Goal: Task Accomplishment & Management: Use online tool/utility

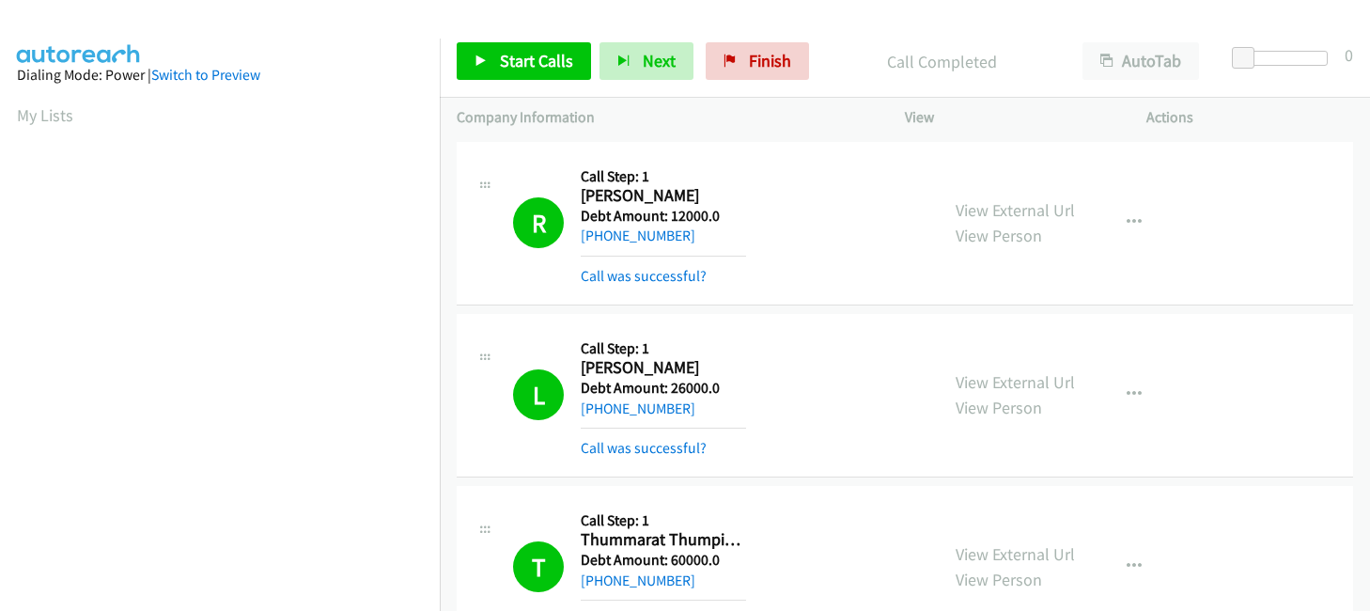
click at [507, 60] on span "Start Calls" at bounding box center [536, 61] width 73 height 22
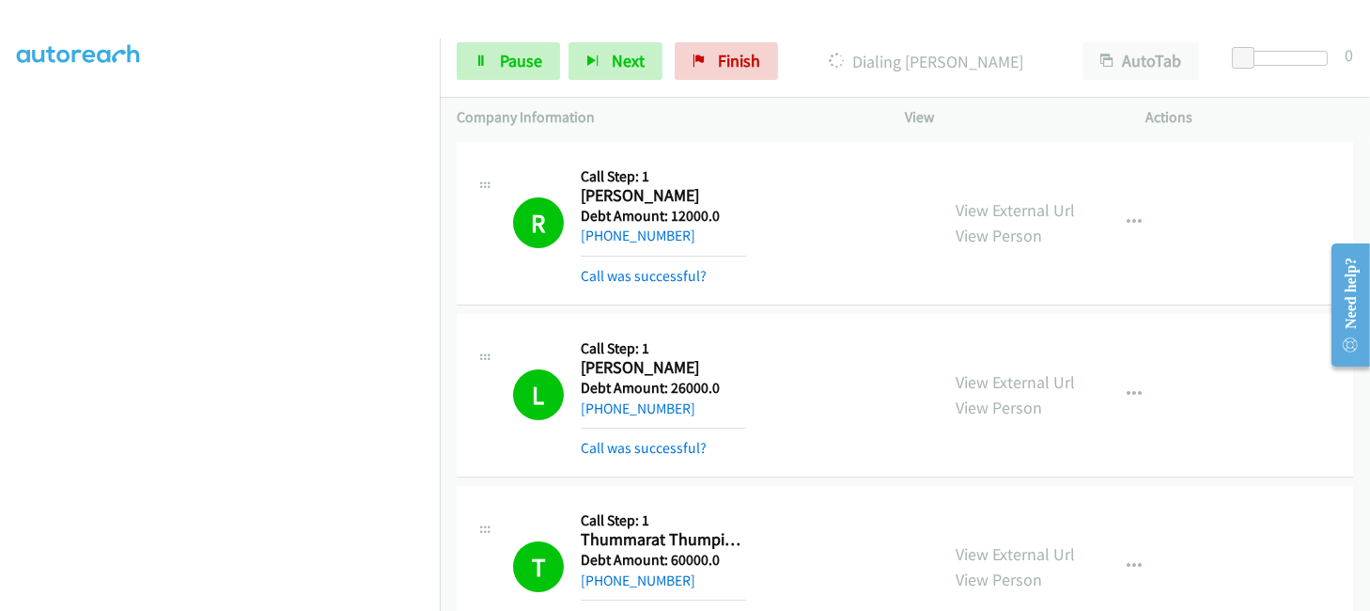
scroll to position [447, 0]
click at [524, 59] on span "Pause" at bounding box center [521, 61] width 42 height 22
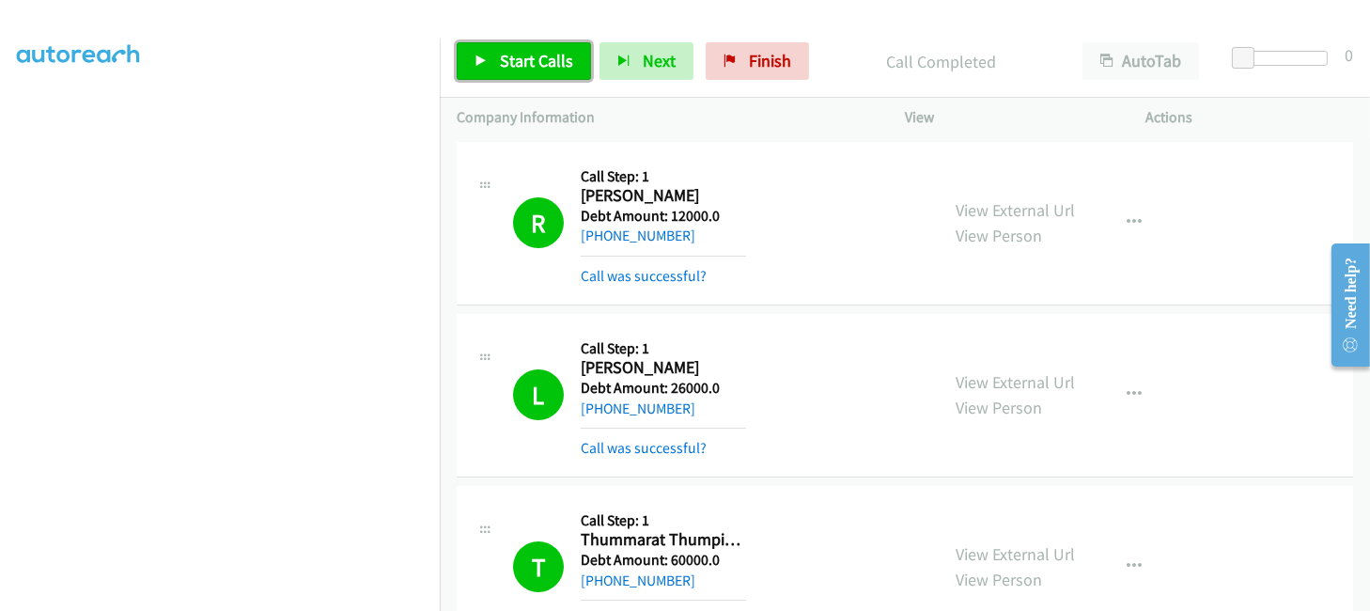
click at [519, 48] on link "Start Calls" at bounding box center [524, 61] width 134 height 38
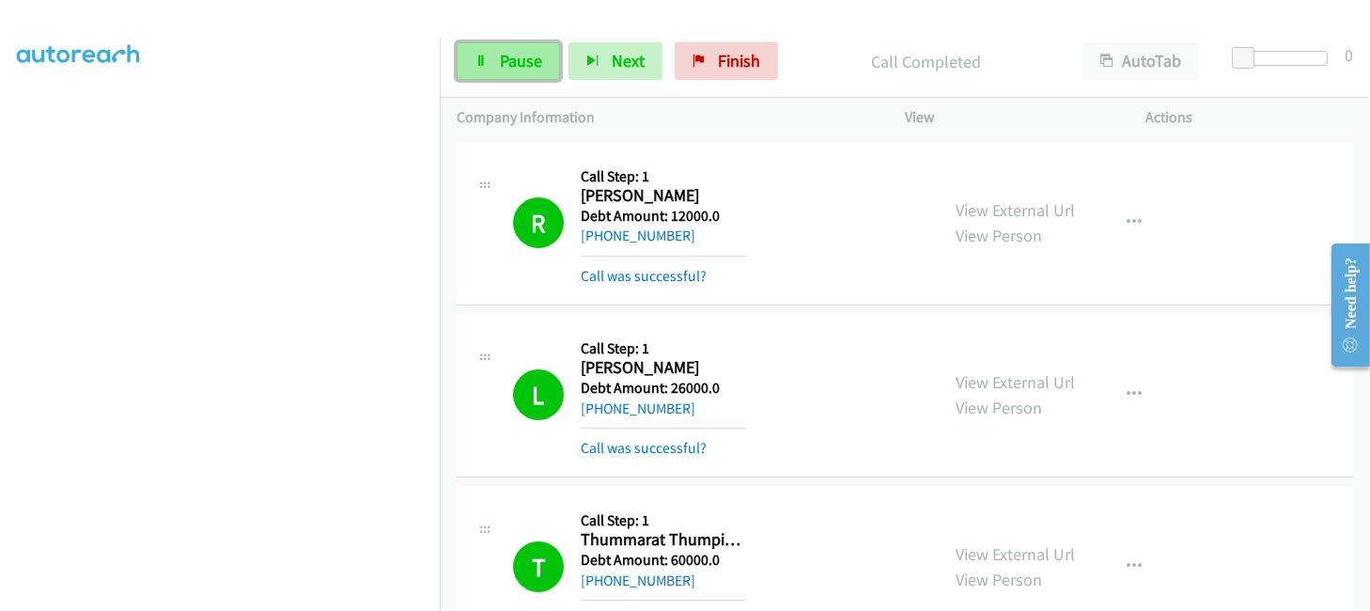
click at [500, 64] on span "Pause" at bounding box center [521, 61] width 42 height 22
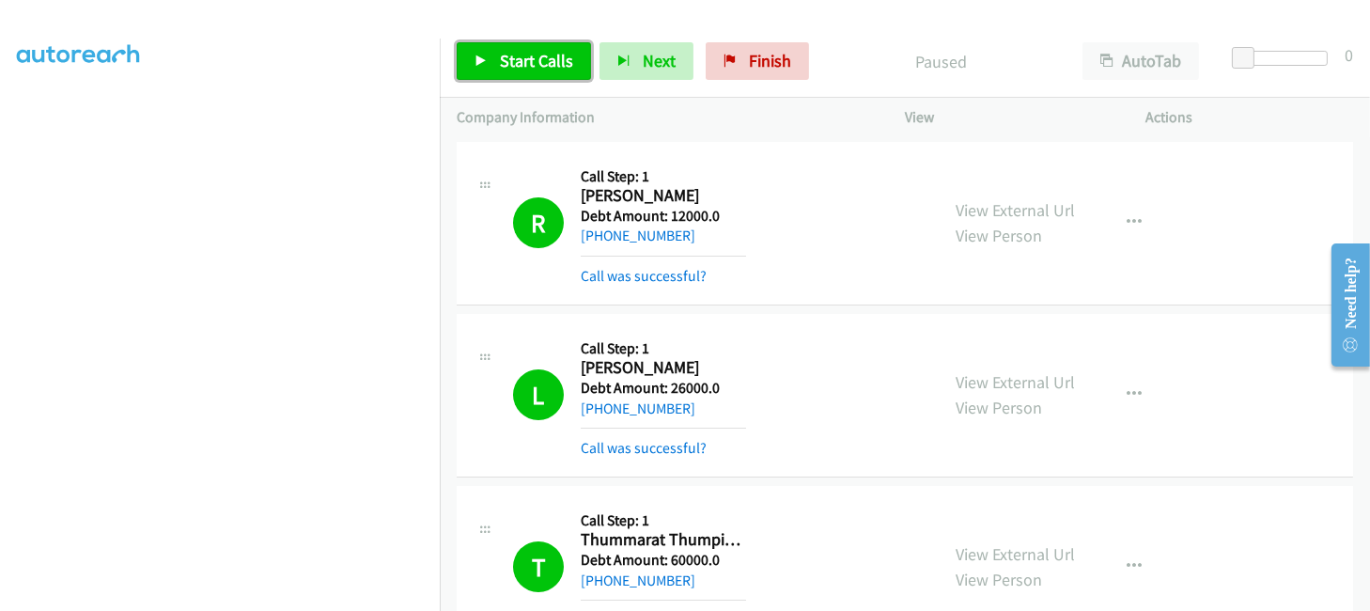
click at [502, 60] on span "Start Calls" at bounding box center [536, 61] width 73 height 22
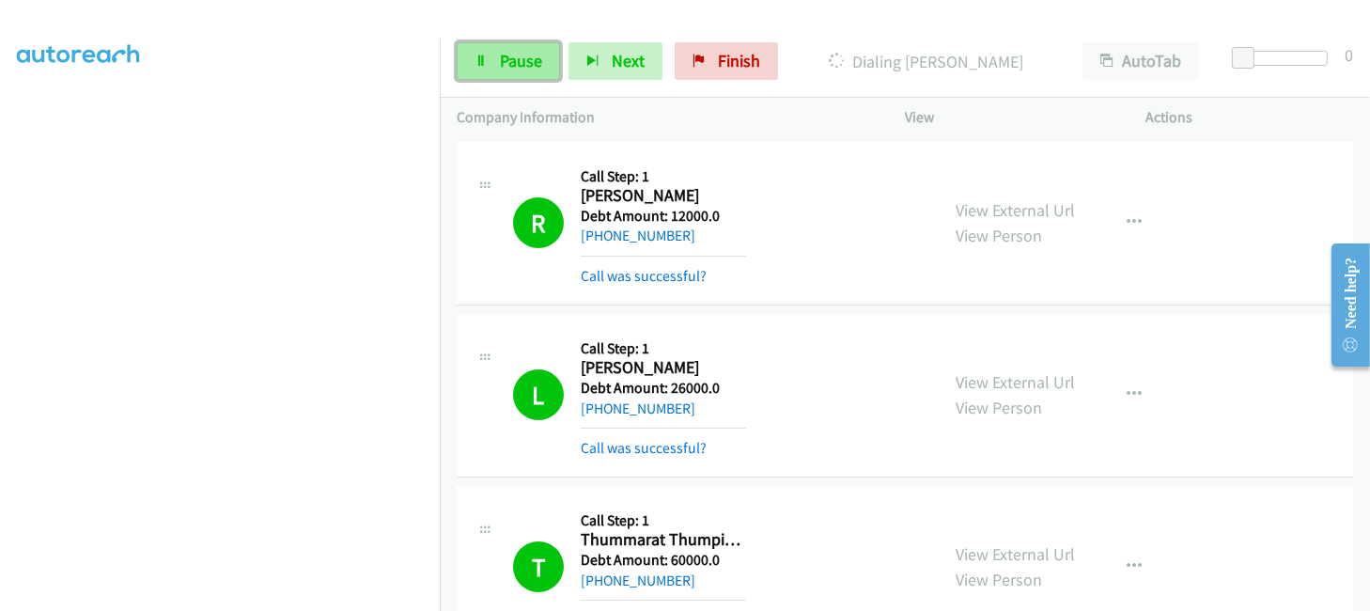
click at [521, 53] on span "Pause" at bounding box center [521, 61] width 42 height 22
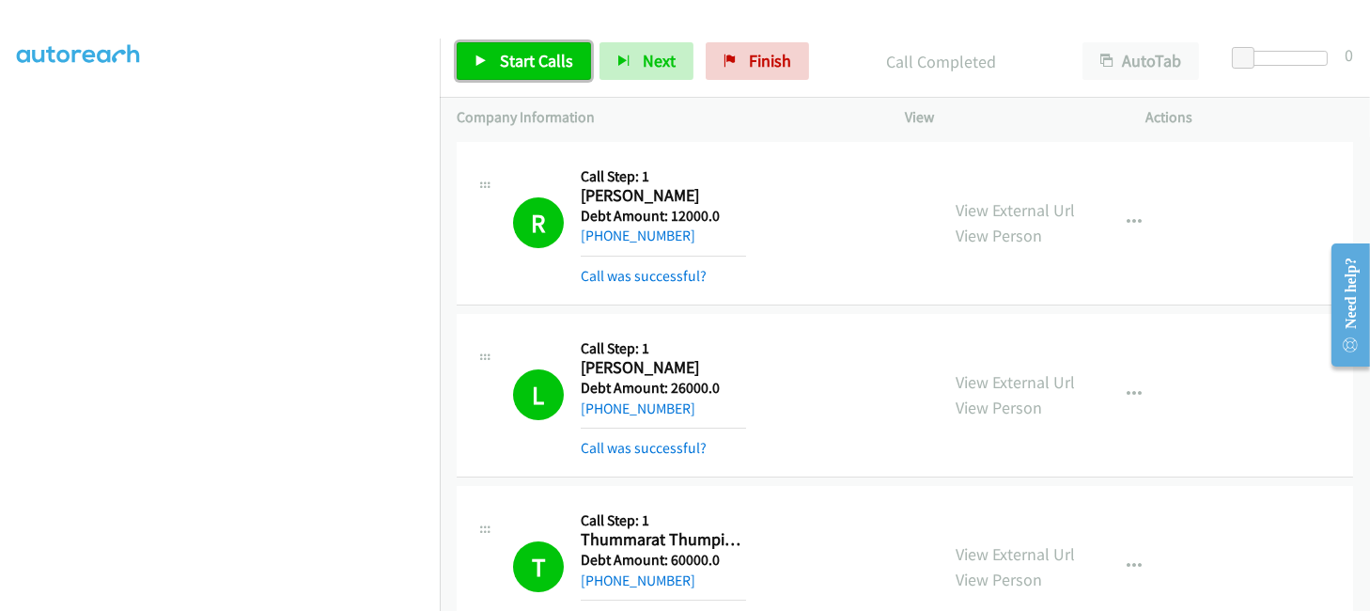
click at [537, 54] on span "Start Calls" at bounding box center [536, 61] width 73 height 22
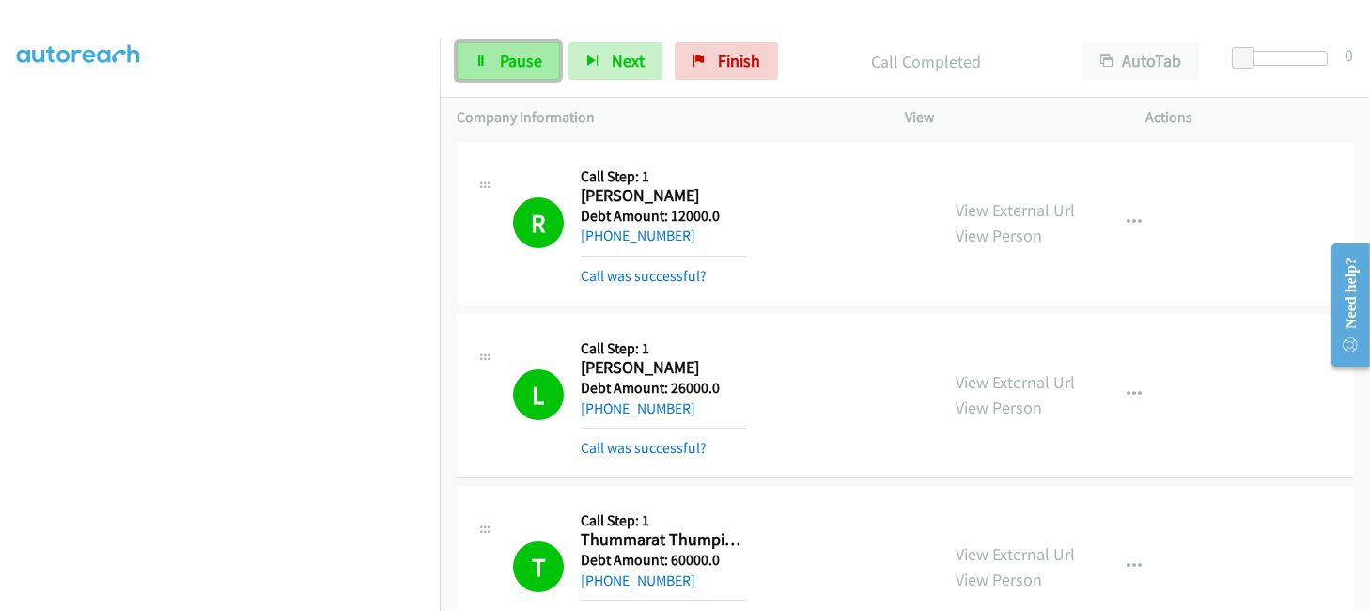
click at [469, 60] on link "Pause" at bounding box center [508, 61] width 103 height 38
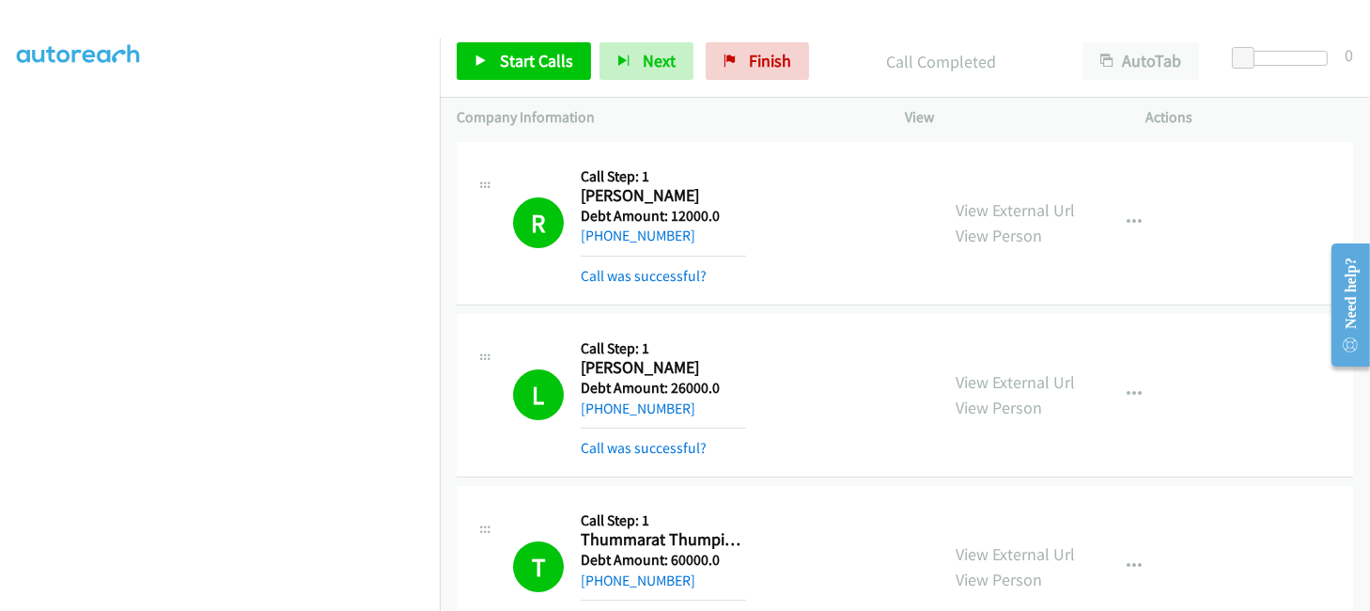
scroll to position [447, 5]
click at [500, 65] on span "Start Calls" at bounding box center [536, 61] width 73 height 22
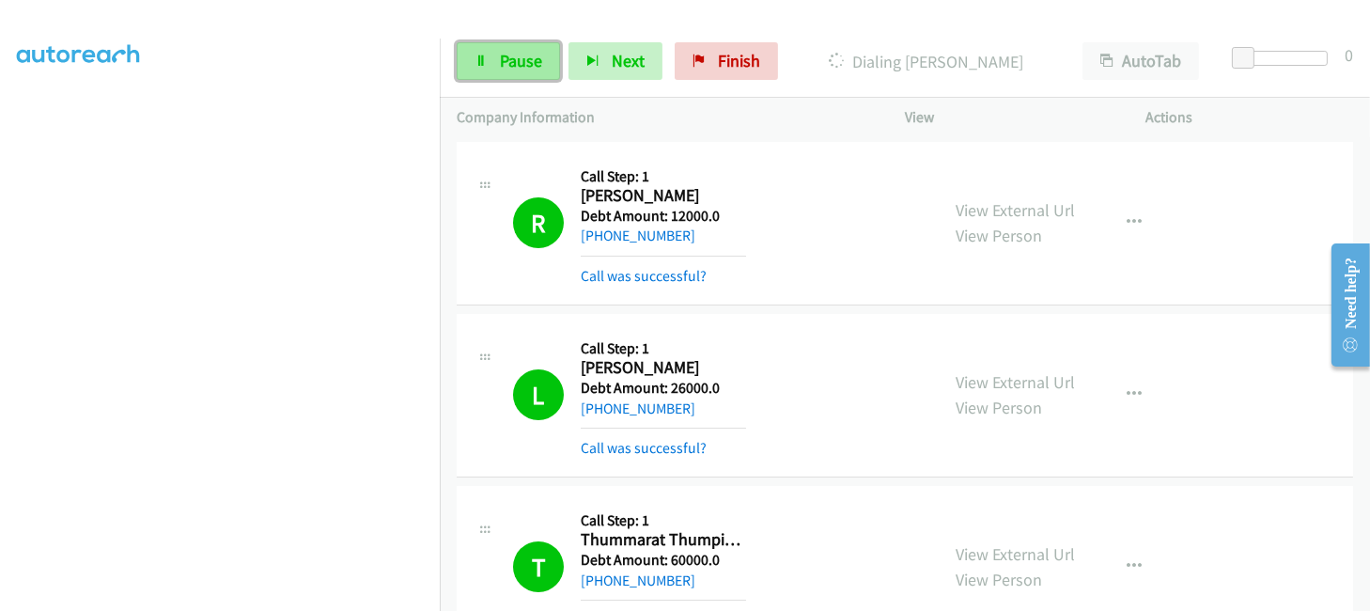
click at [500, 72] on link "Pause" at bounding box center [508, 61] width 103 height 38
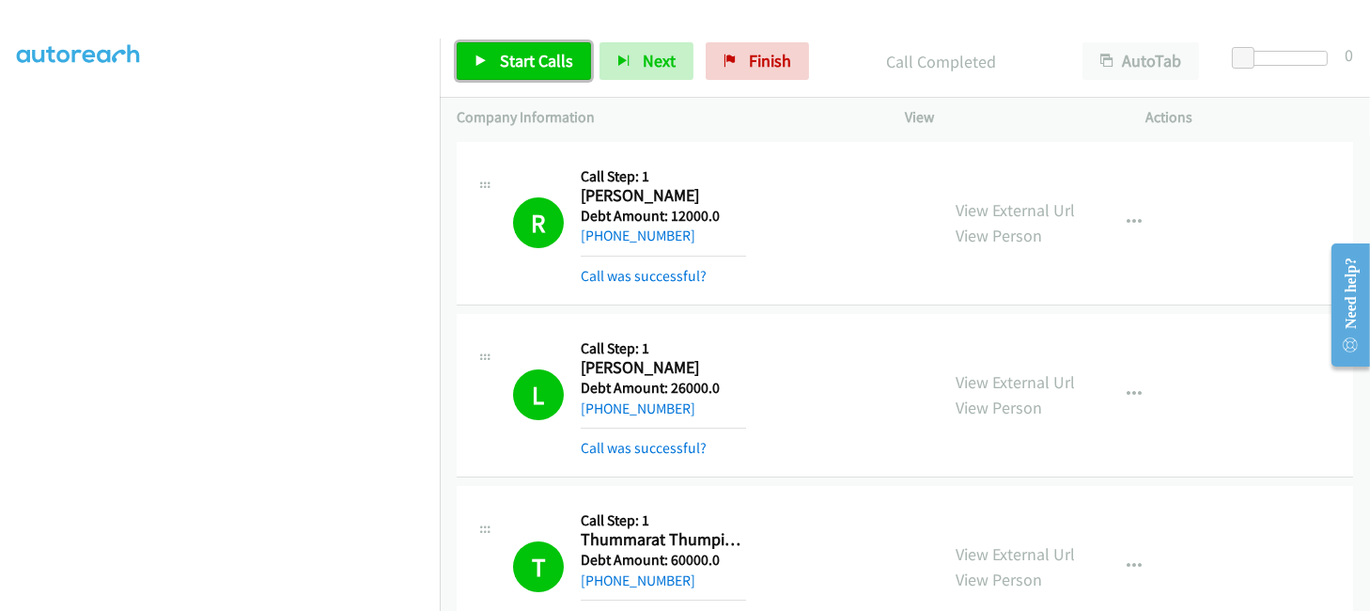
click at [514, 64] on span "Start Calls" at bounding box center [536, 61] width 73 height 22
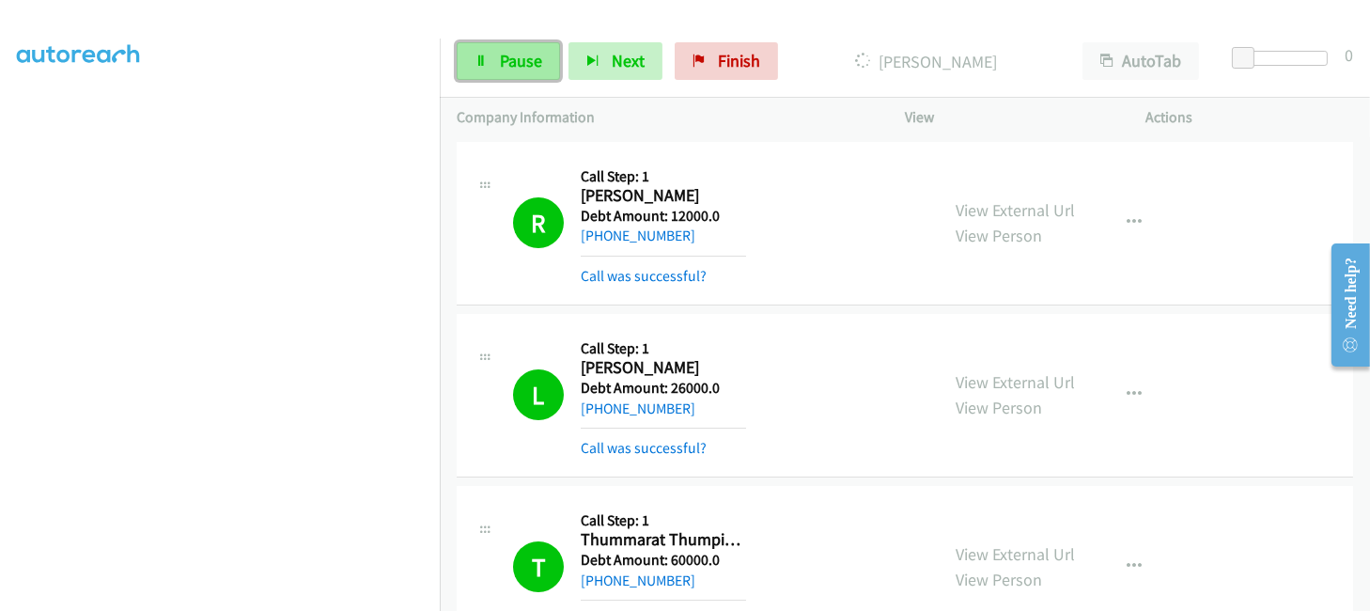
click at [505, 71] on span "Pause" at bounding box center [521, 61] width 42 height 22
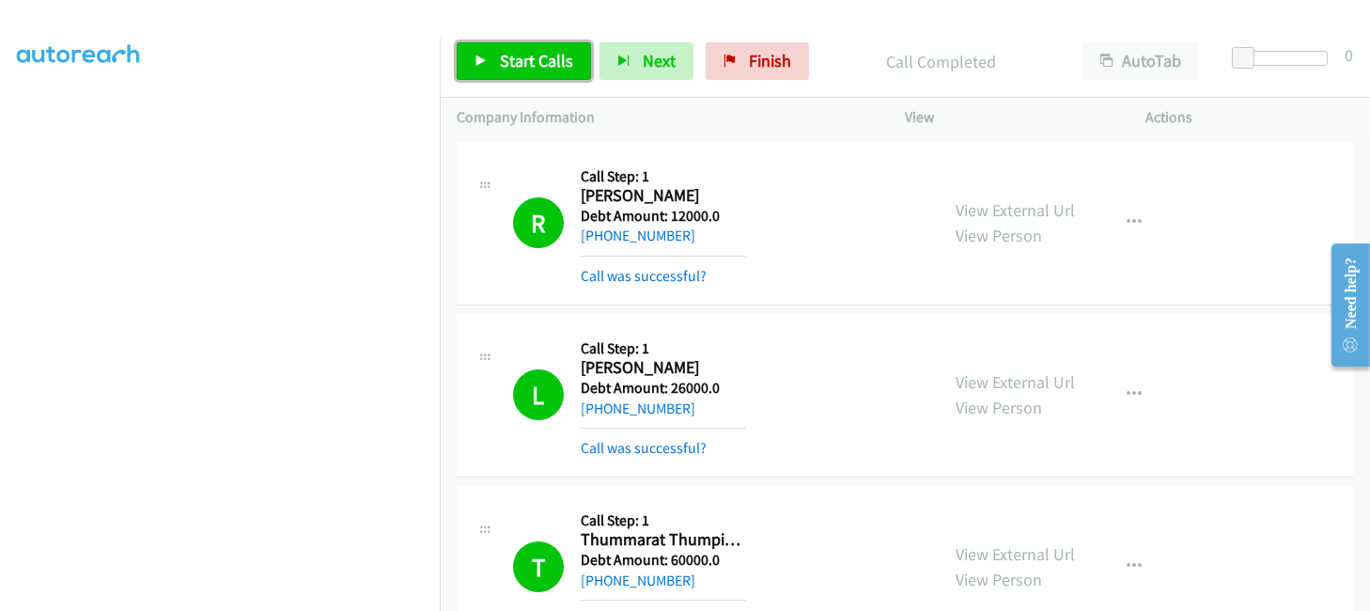
click at [516, 51] on span "Start Calls" at bounding box center [536, 61] width 73 height 22
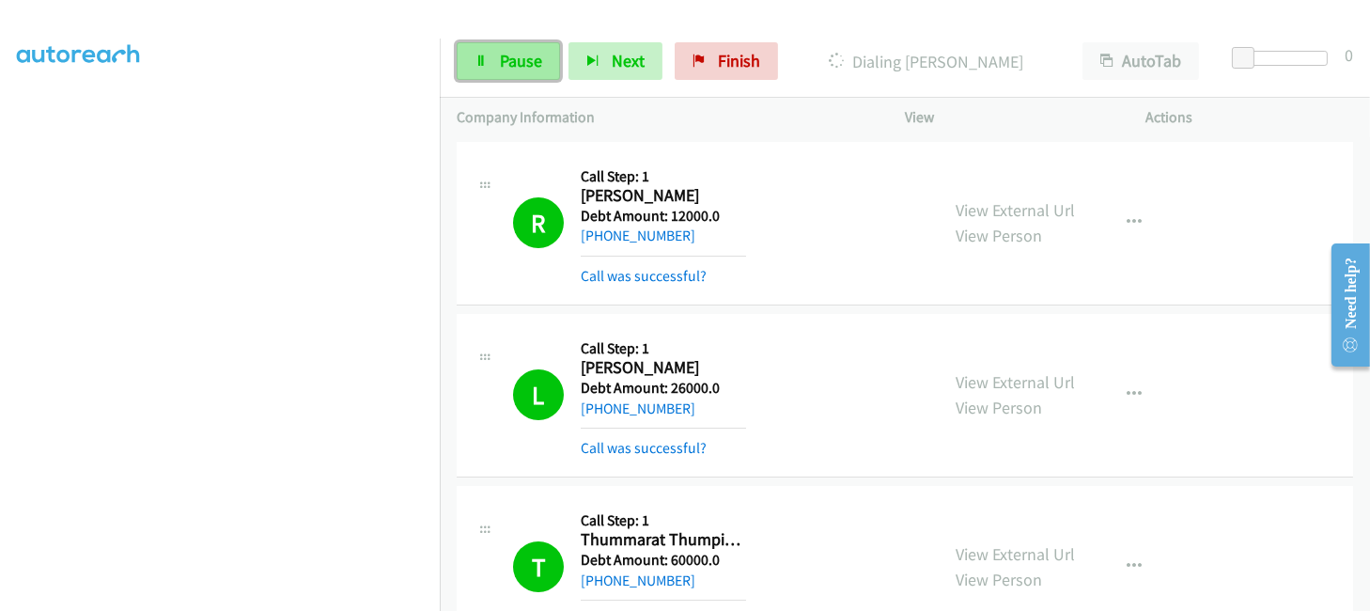
click at [509, 52] on span "Pause" at bounding box center [521, 61] width 42 height 22
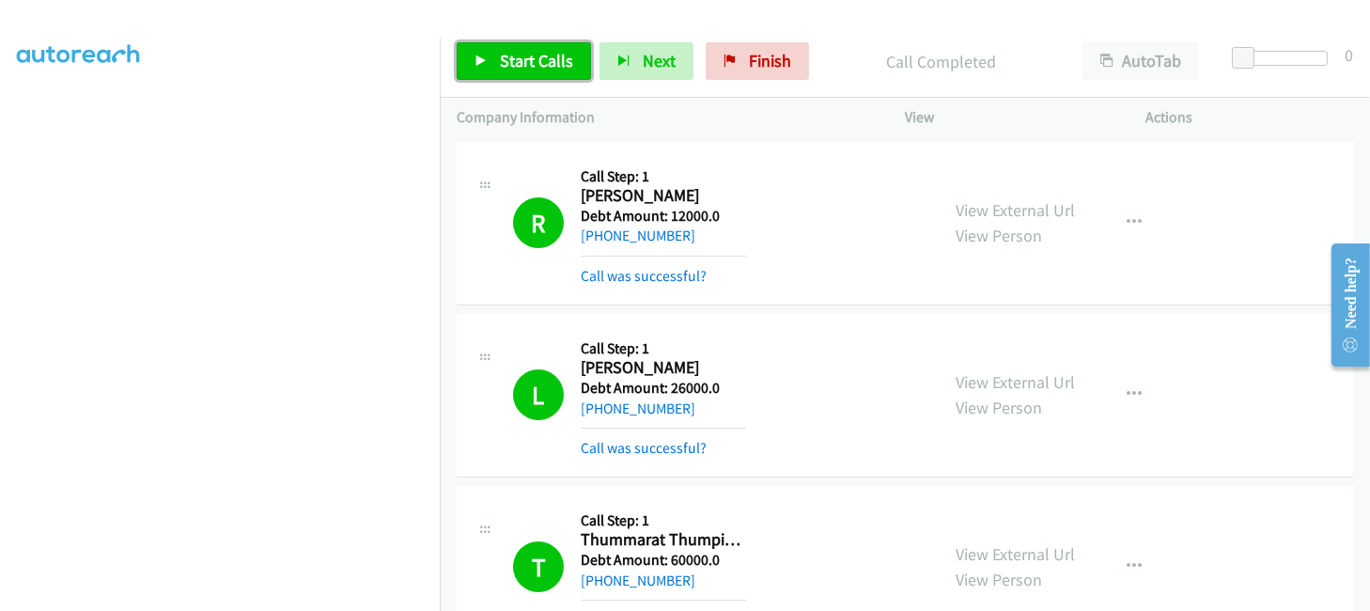
click at [526, 61] on span "Start Calls" at bounding box center [536, 61] width 73 height 22
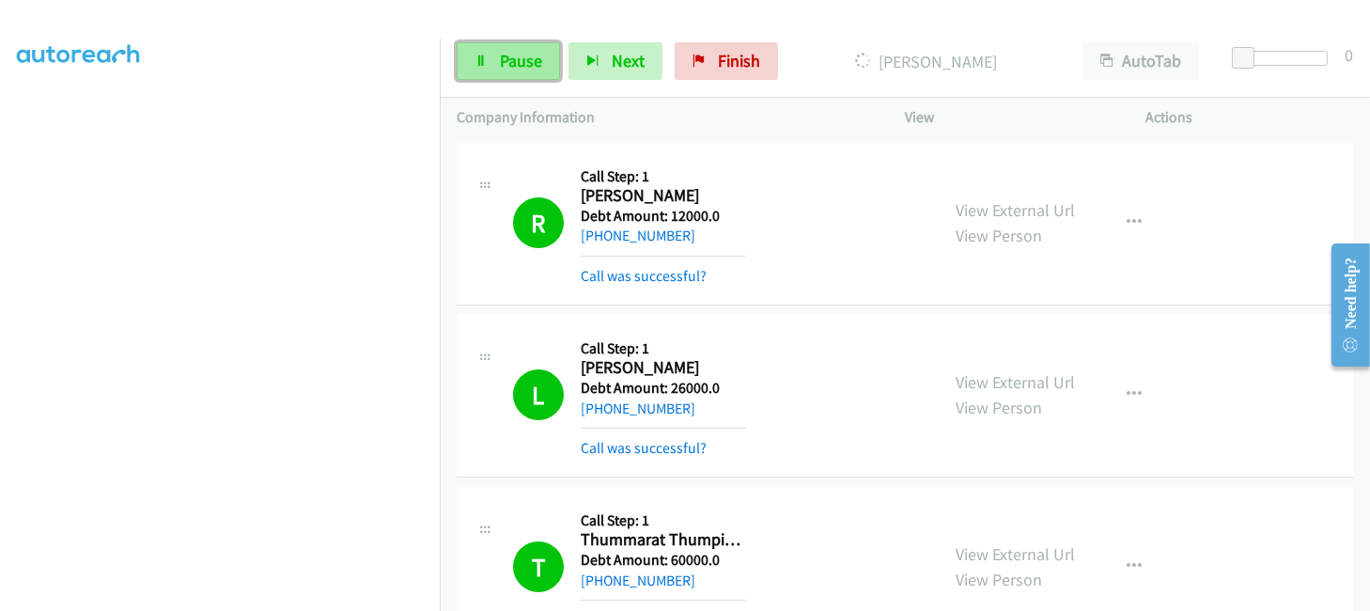
click at [516, 66] on span "Pause" at bounding box center [521, 61] width 42 height 22
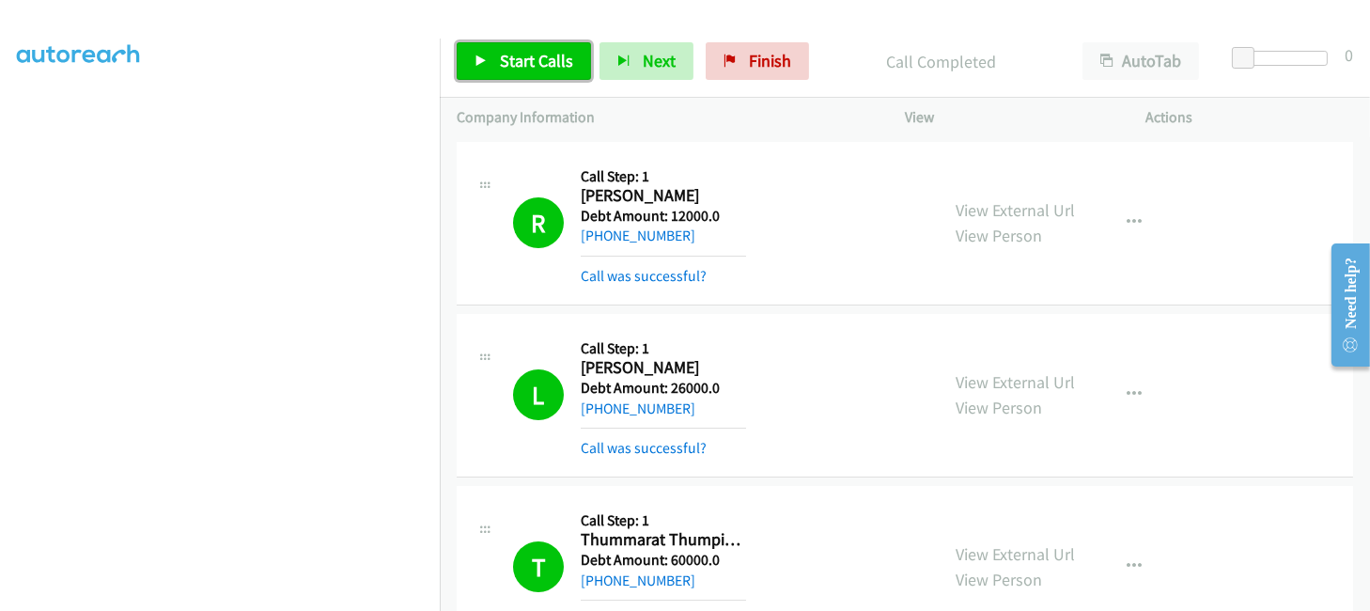
click at [489, 60] on link "Start Calls" at bounding box center [524, 61] width 134 height 38
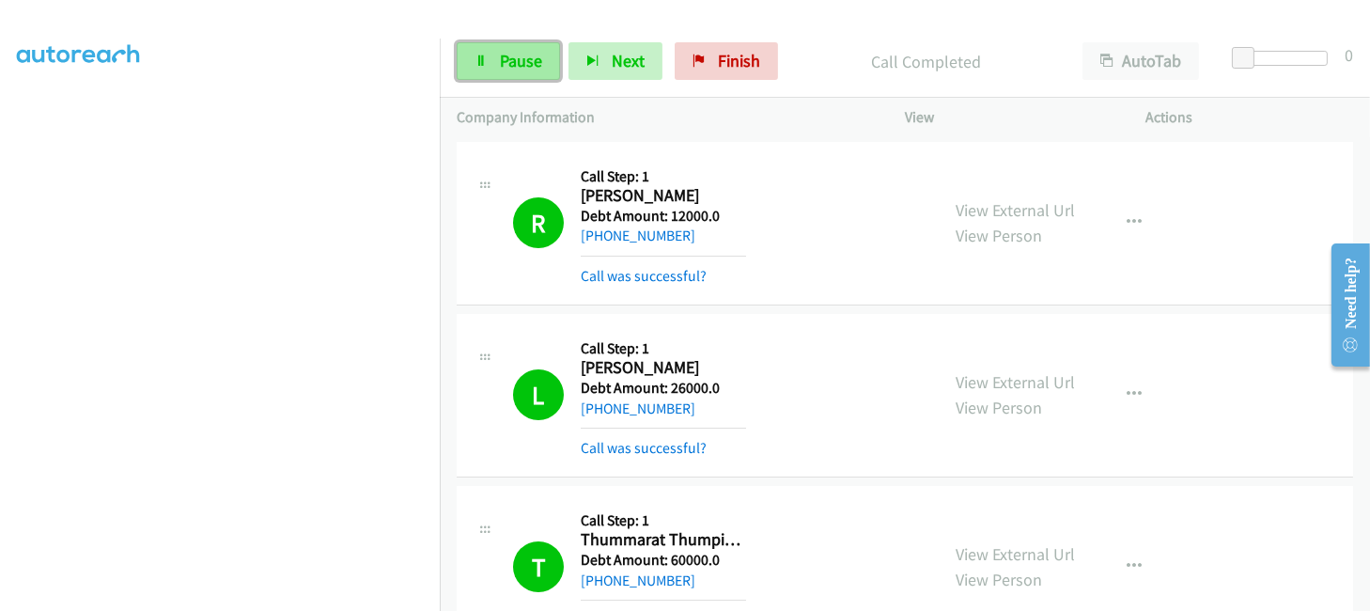
click at [504, 54] on span "Pause" at bounding box center [521, 61] width 42 height 22
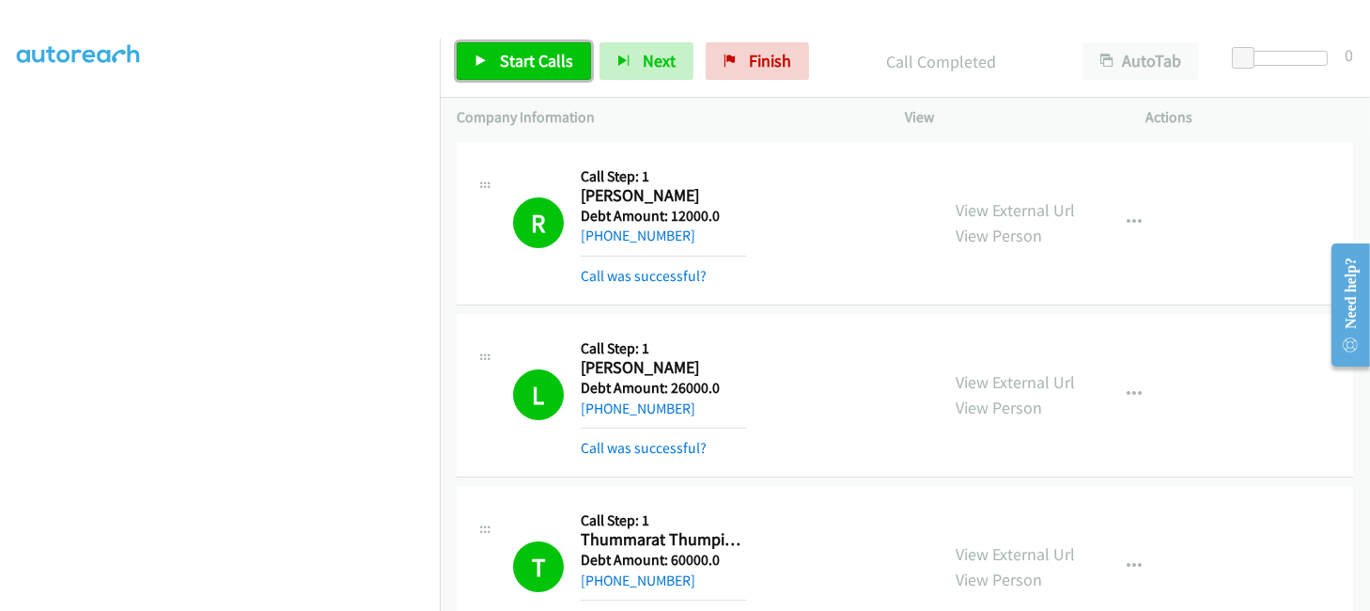
click at [551, 58] on span "Start Calls" at bounding box center [536, 61] width 73 height 22
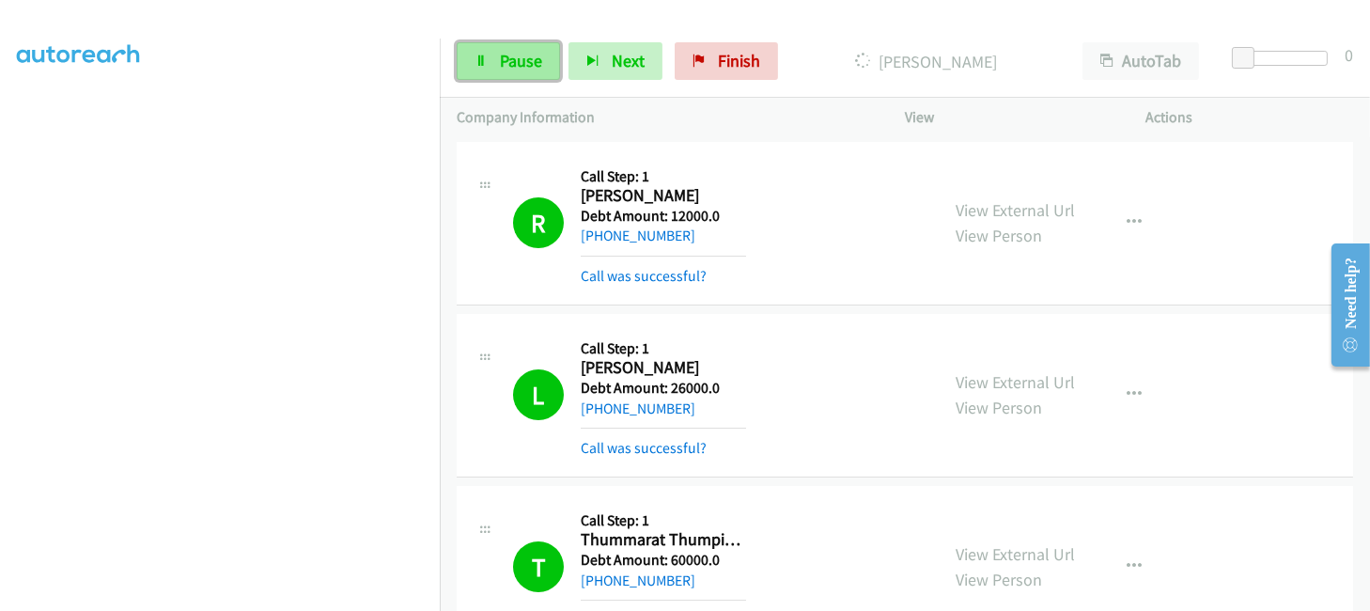
click at [496, 72] on link "Pause" at bounding box center [508, 61] width 103 height 38
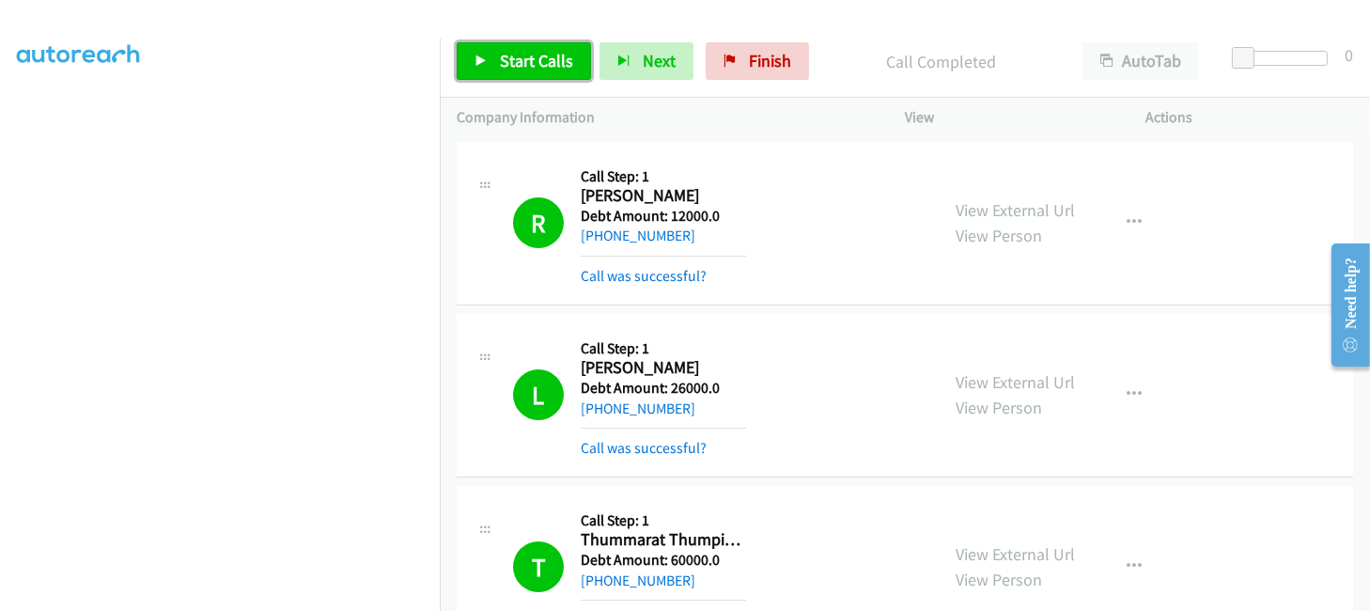
click at [528, 65] on span "Start Calls" at bounding box center [536, 61] width 73 height 22
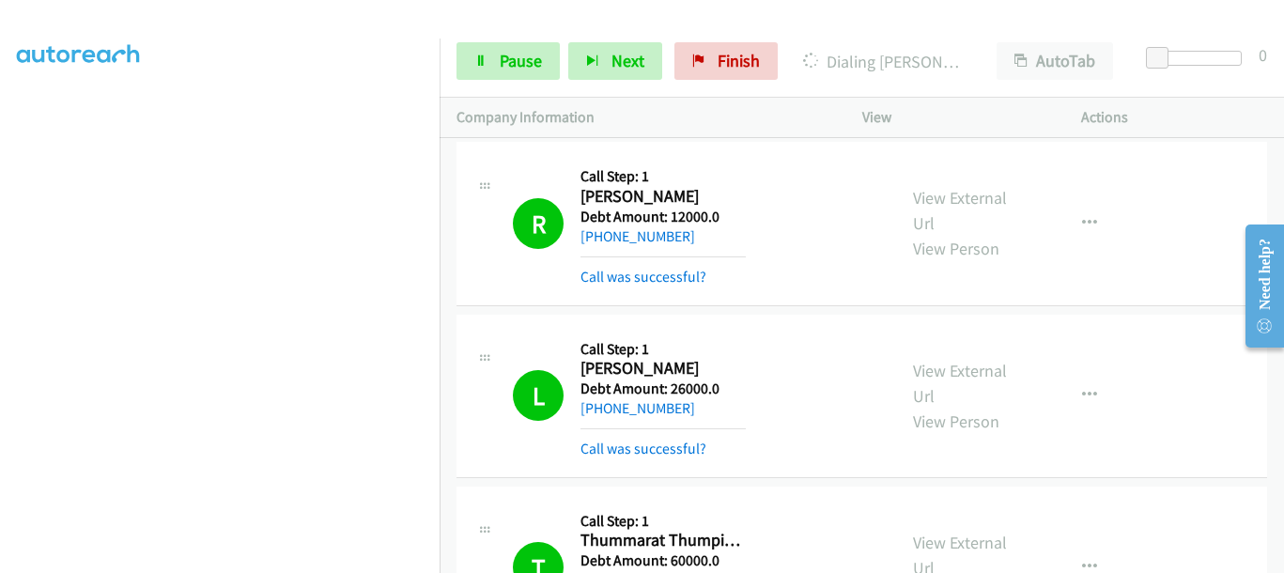
scroll to position [484, 6]
click at [513, 62] on span "Pause" at bounding box center [521, 61] width 42 height 22
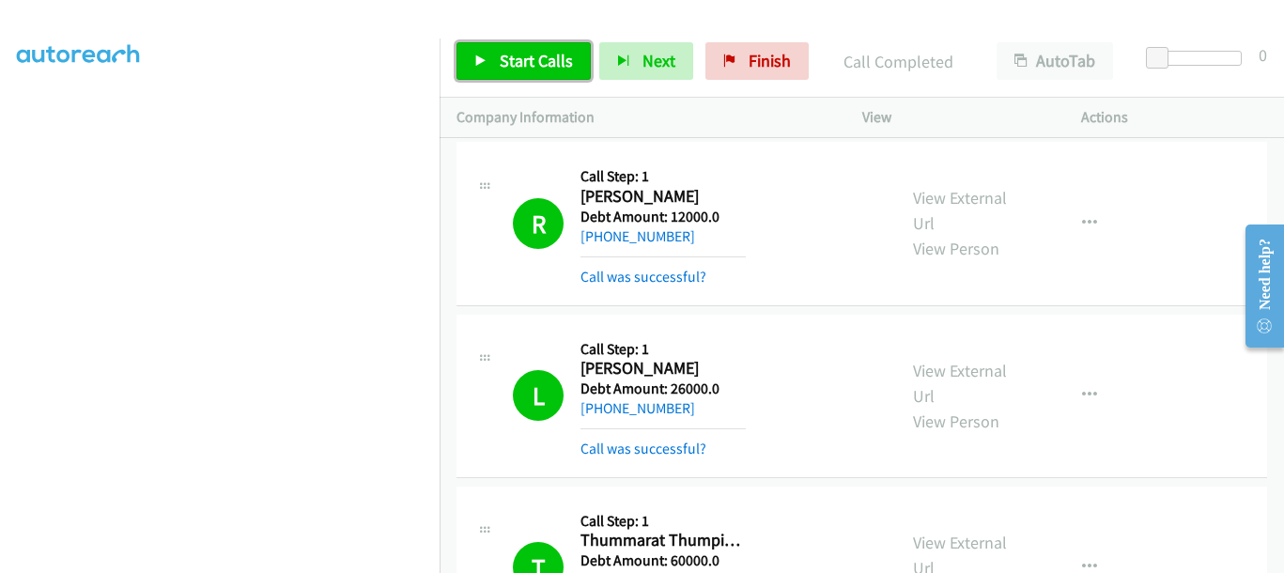
click at [503, 59] on span "Start Calls" at bounding box center [536, 61] width 73 height 22
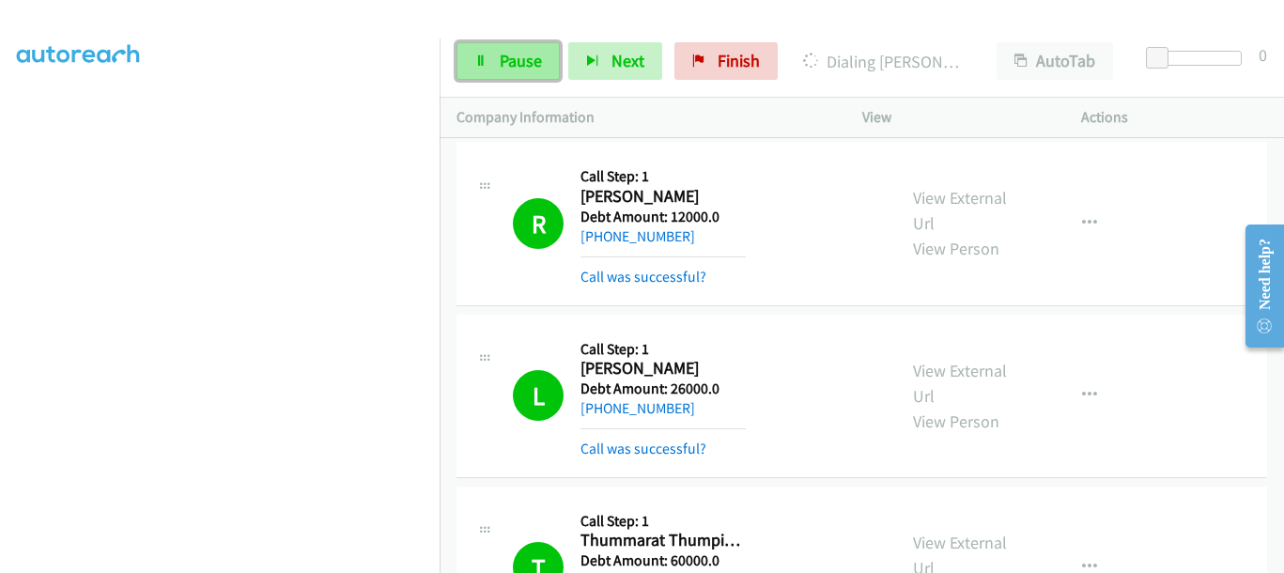
click at [495, 54] on link "Pause" at bounding box center [508, 61] width 103 height 38
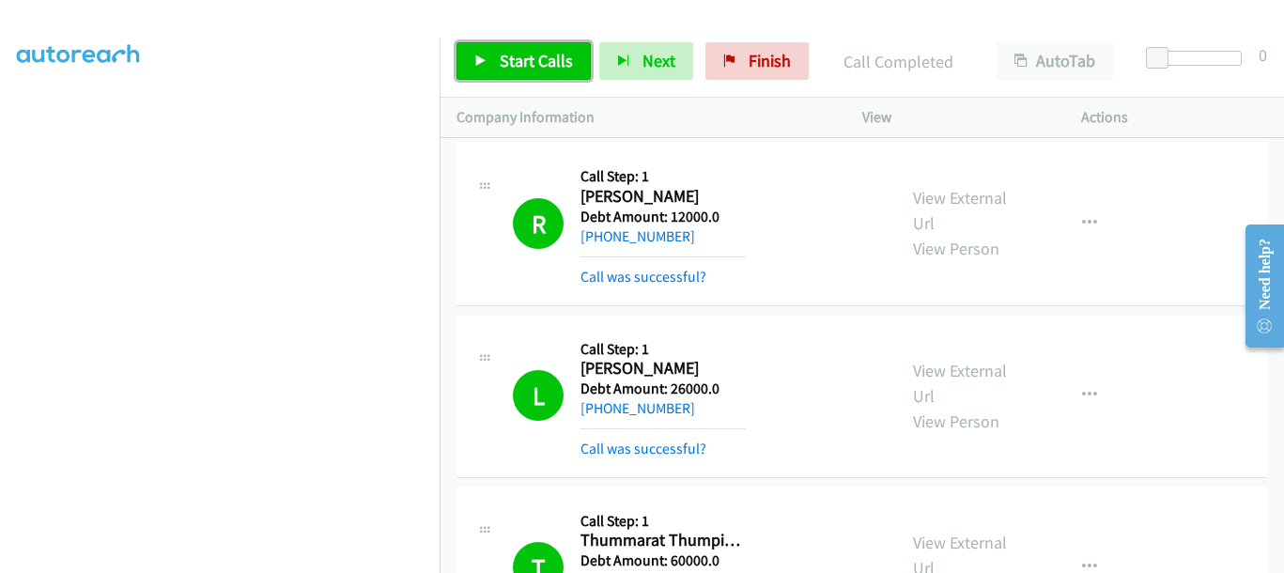
click at [530, 70] on span "Start Calls" at bounding box center [536, 61] width 73 height 22
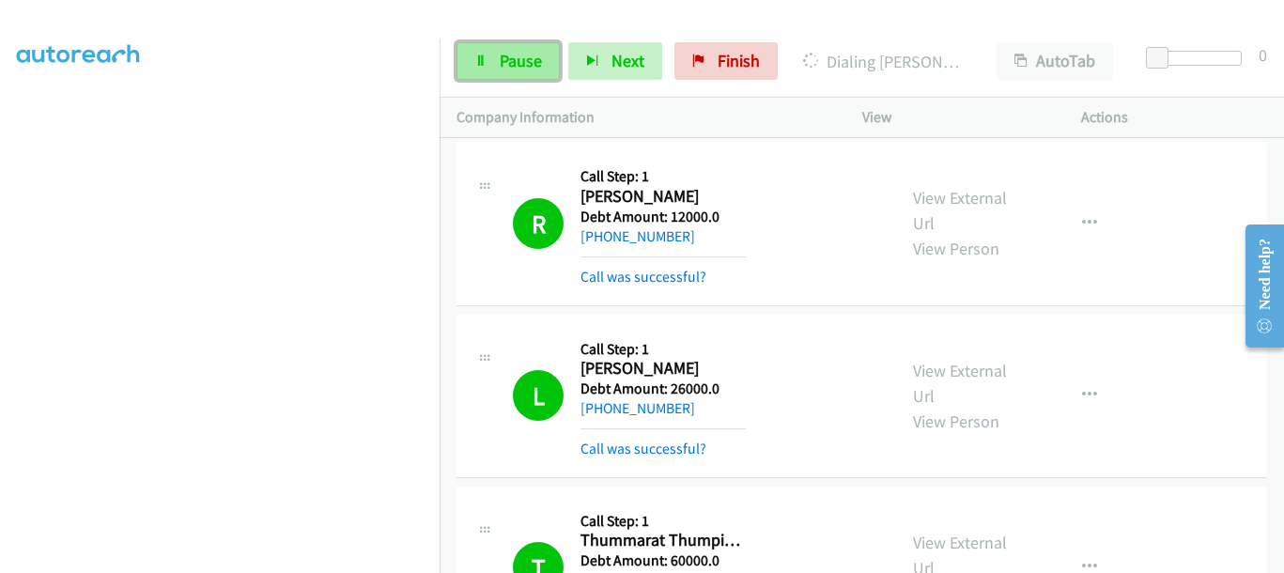
click at [484, 50] on link "Pause" at bounding box center [508, 61] width 103 height 38
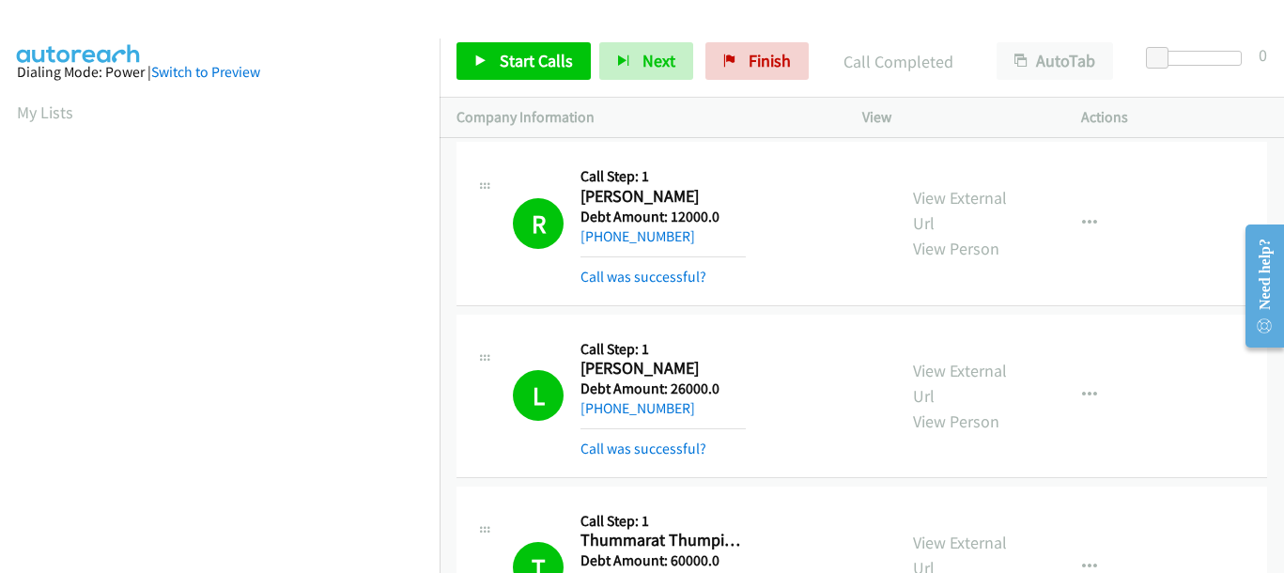
scroll to position [0, 6]
click at [520, 72] on link "Start Calls" at bounding box center [524, 61] width 134 height 38
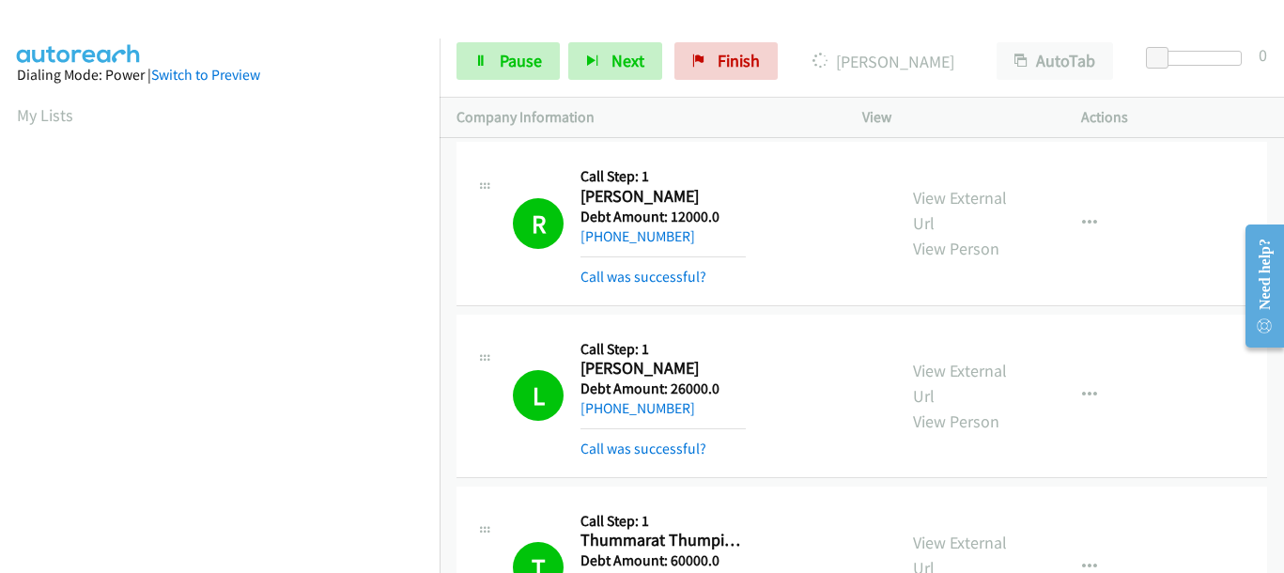
scroll to position [470, 6]
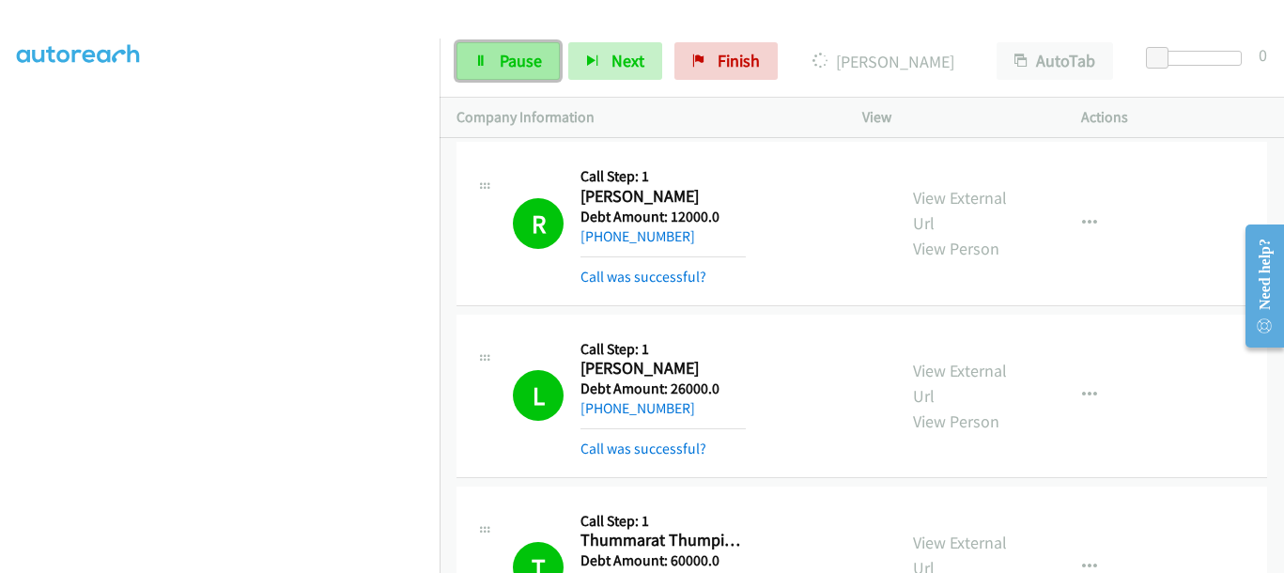
click at [532, 70] on span "Pause" at bounding box center [521, 61] width 42 height 22
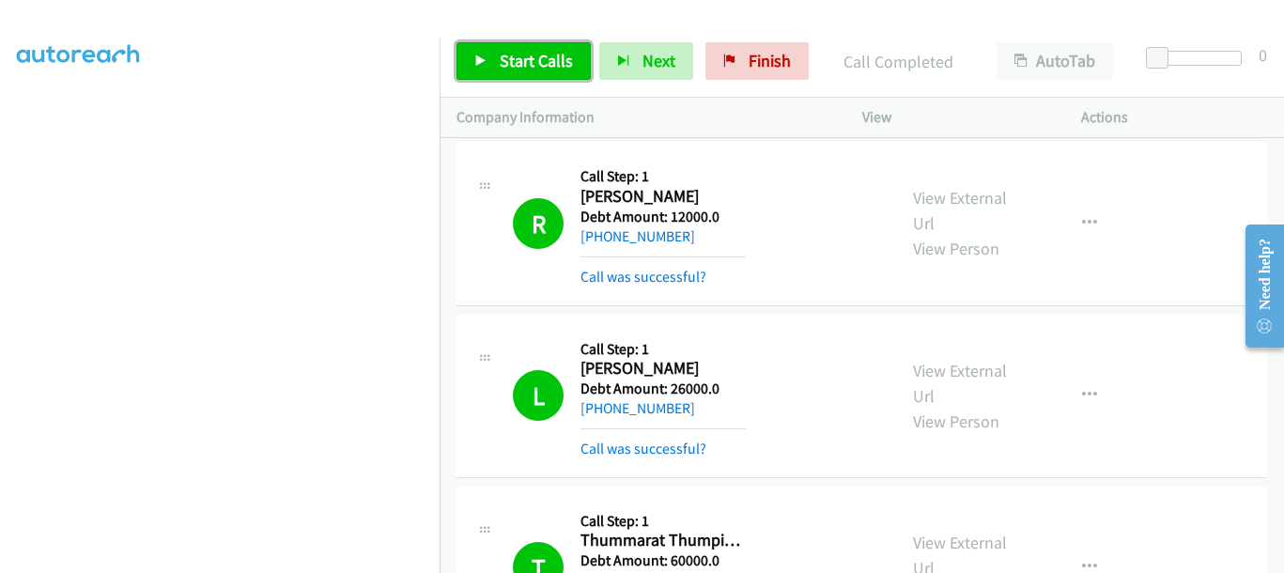
click at [532, 63] on span "Start Calls" at bounding box center [536, 61] width 73 height 22
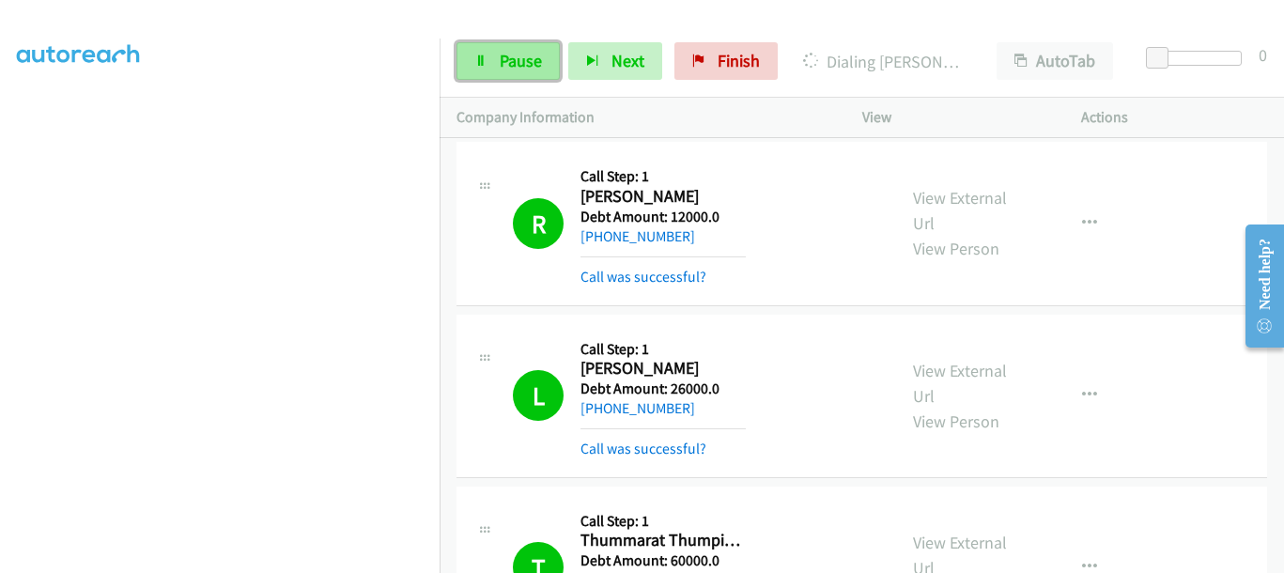
click at [517, 68] on span "Pause" at bounding box center [521, 61] width 42 height 22
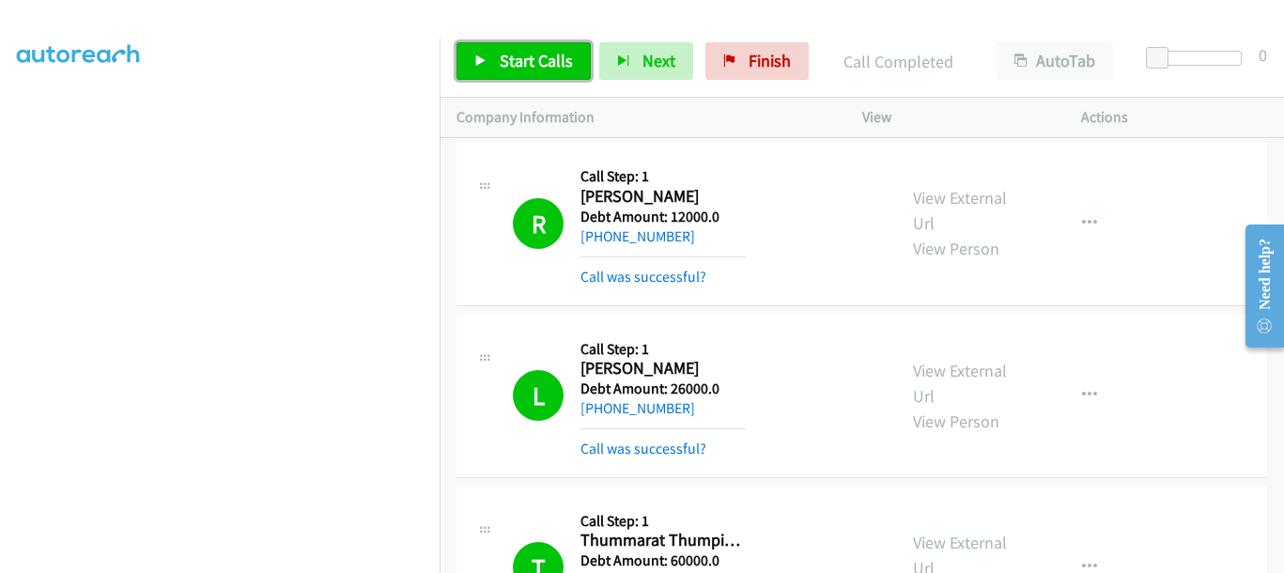
click at [483, 66] on icon at bounding box center [481, 61] width 13 height 13
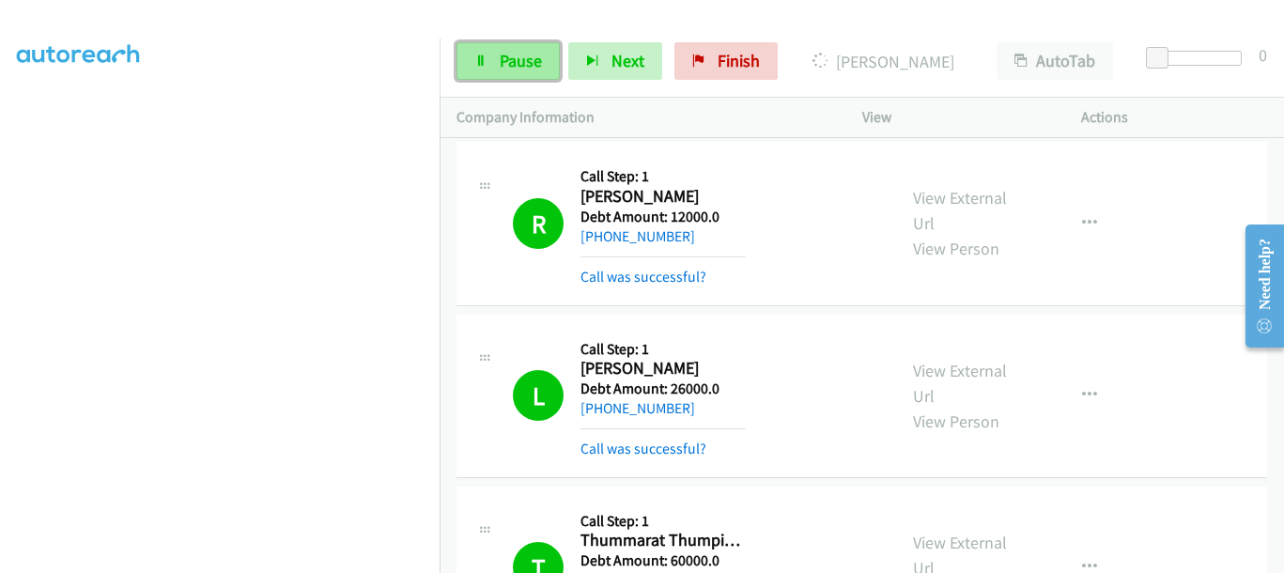
click at [516, 70] on span "Pause" at bounding box center [521, 61] width 42 height 22
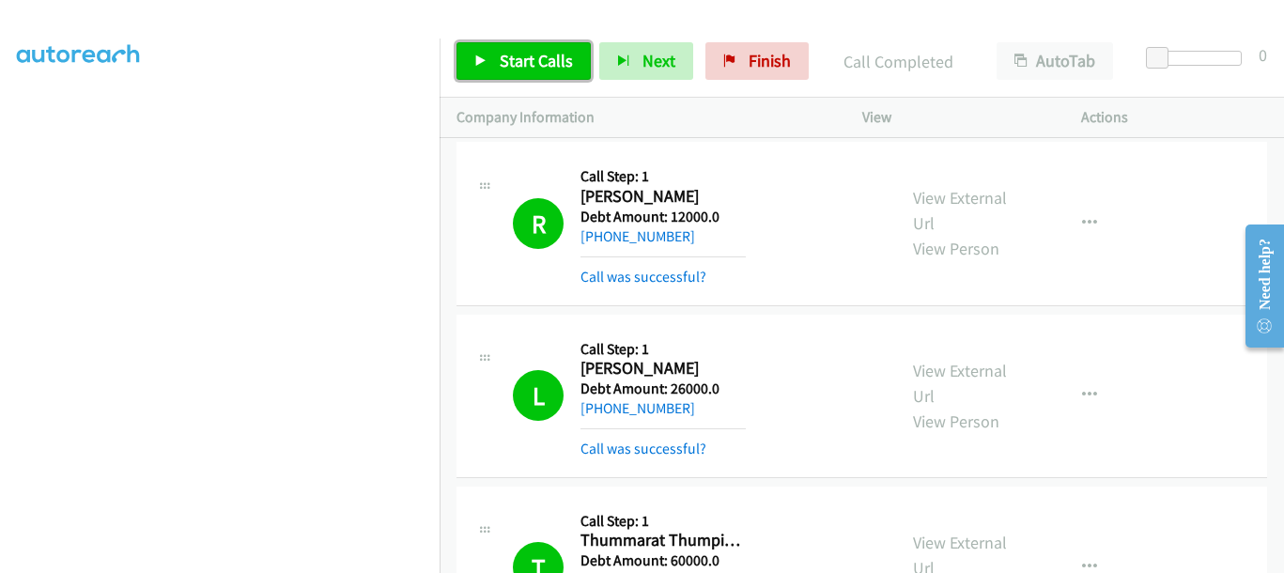
click at [551, 56] on span "Start Calls" at bounding box center [536, 61] width 73 height 22
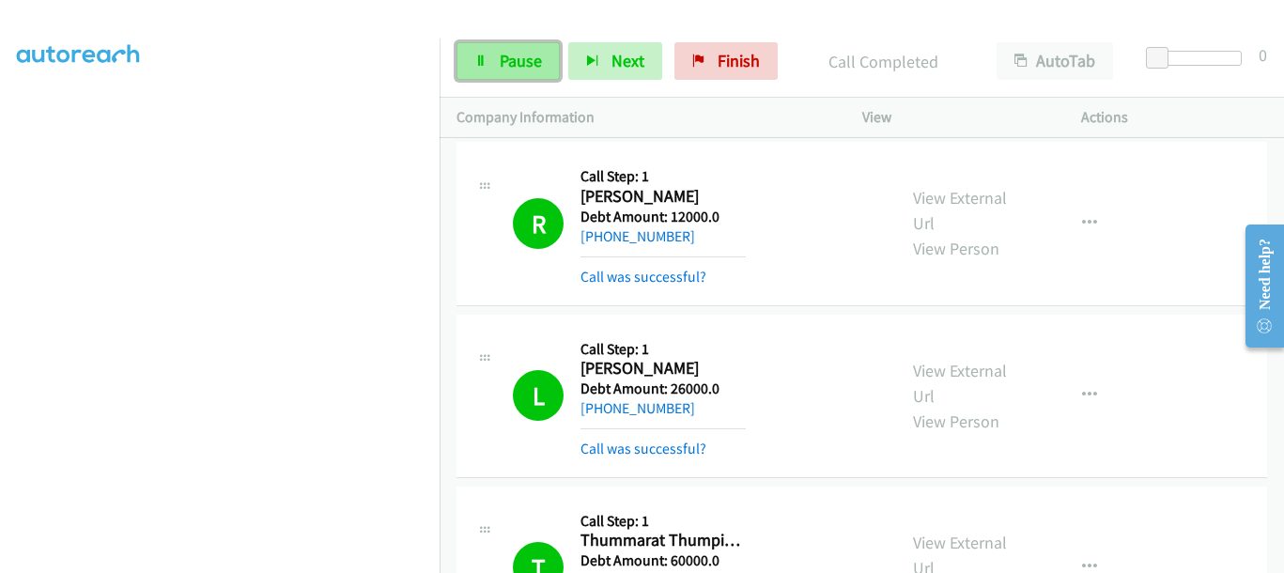
click at [518, 61] on span "Pause" at bounding box center [521, 61] width 42 height 22
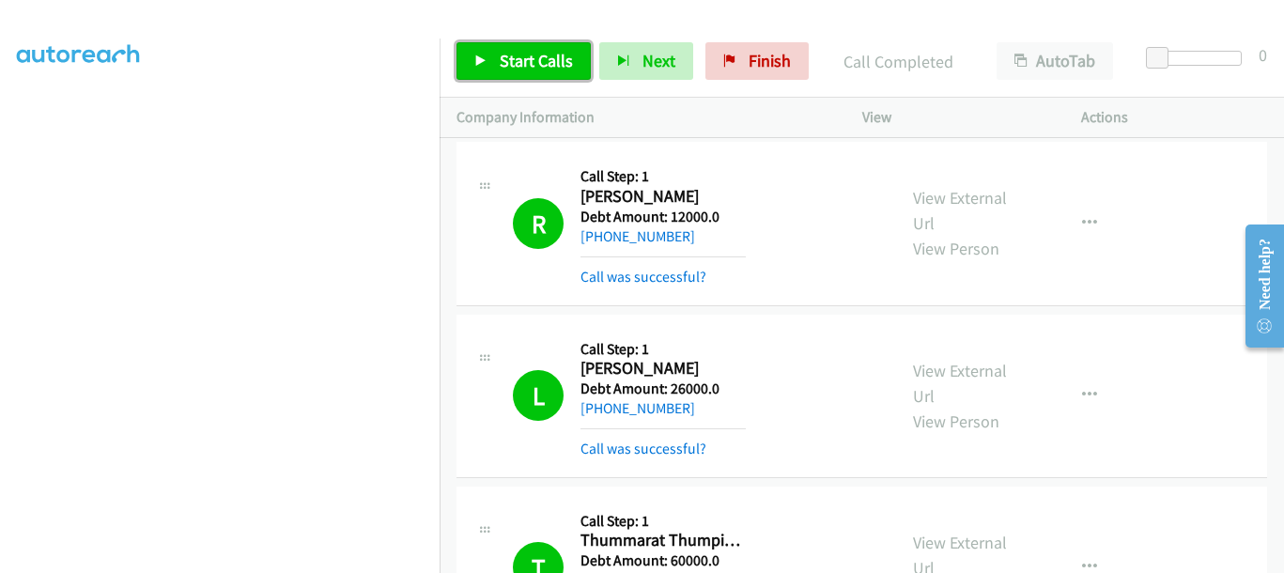
click at [534, 79] on link "Start Calls" at bounding box center [524, 61] width 134 height 38
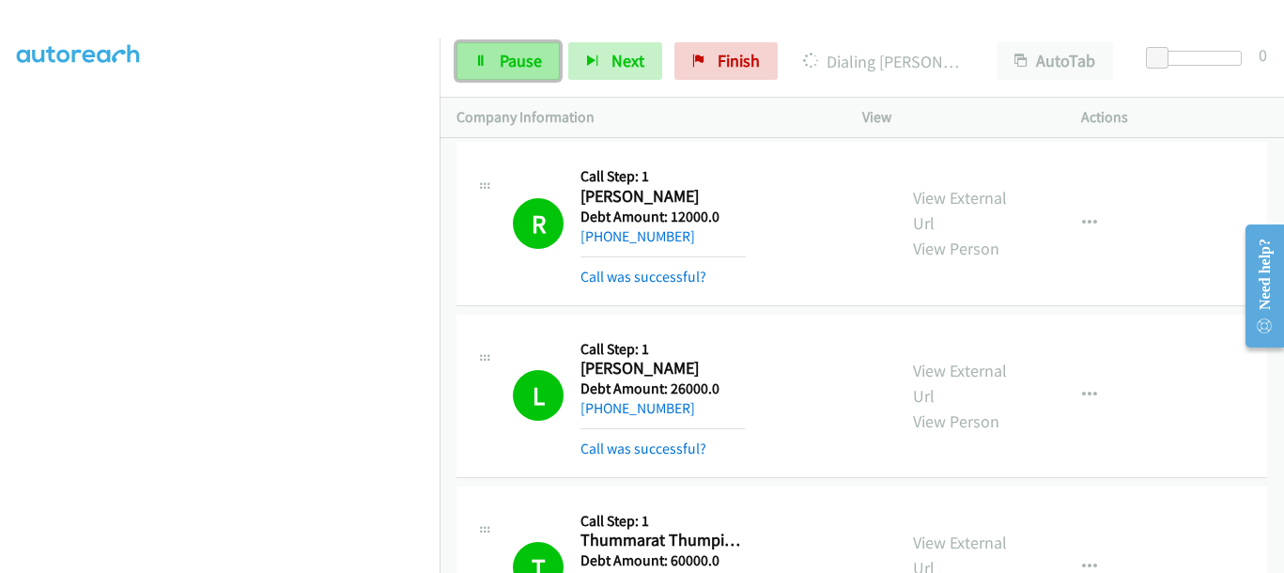
click at [491, 58] on link "Pause" at bounding box center [508, 61] width 103 height 38
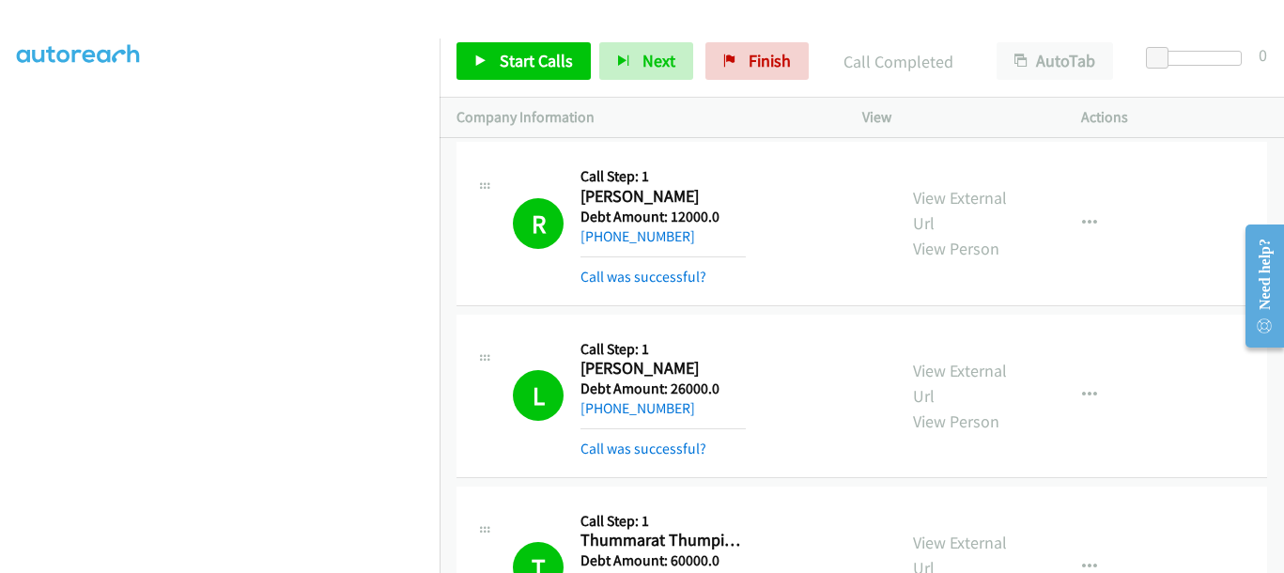
click at [510, 86] on div "Start Calls Pause Next Finish Call Completed AutoTab AutoTab 0" at bounding box center [862, 61] width 845 height 72
click at [504, 58] on span "Start Calls" at bounding box center [536, 61] width 73 height 22
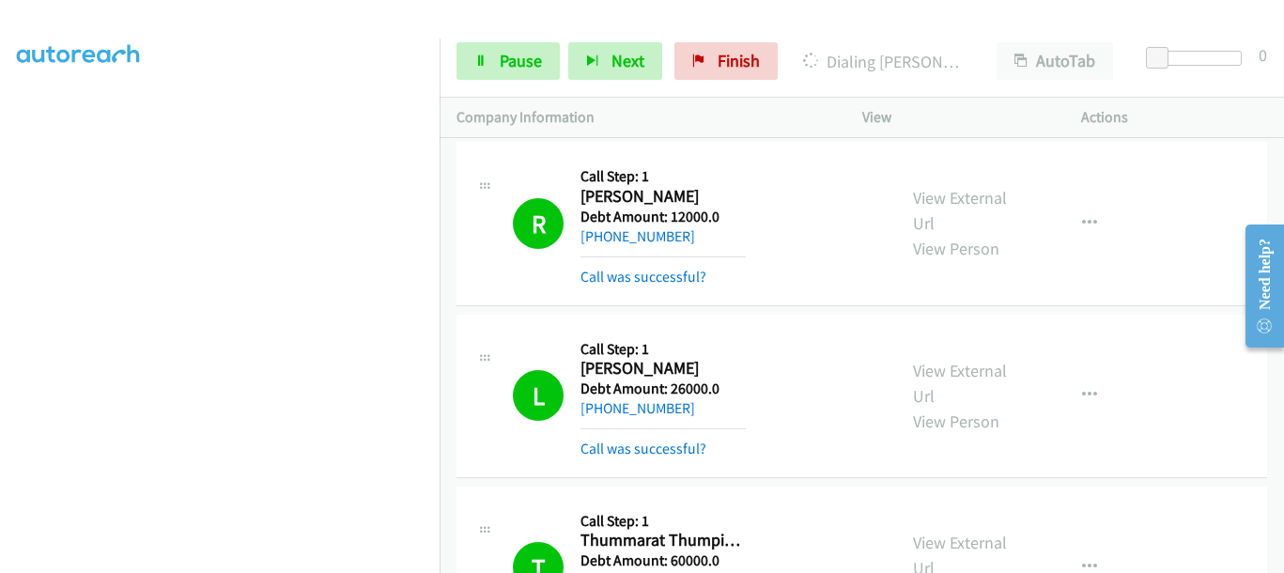
scroll to position [485, 6]
click at [526, 58] on span "Pause" at bounding box center [521, 61] width 42 height 22
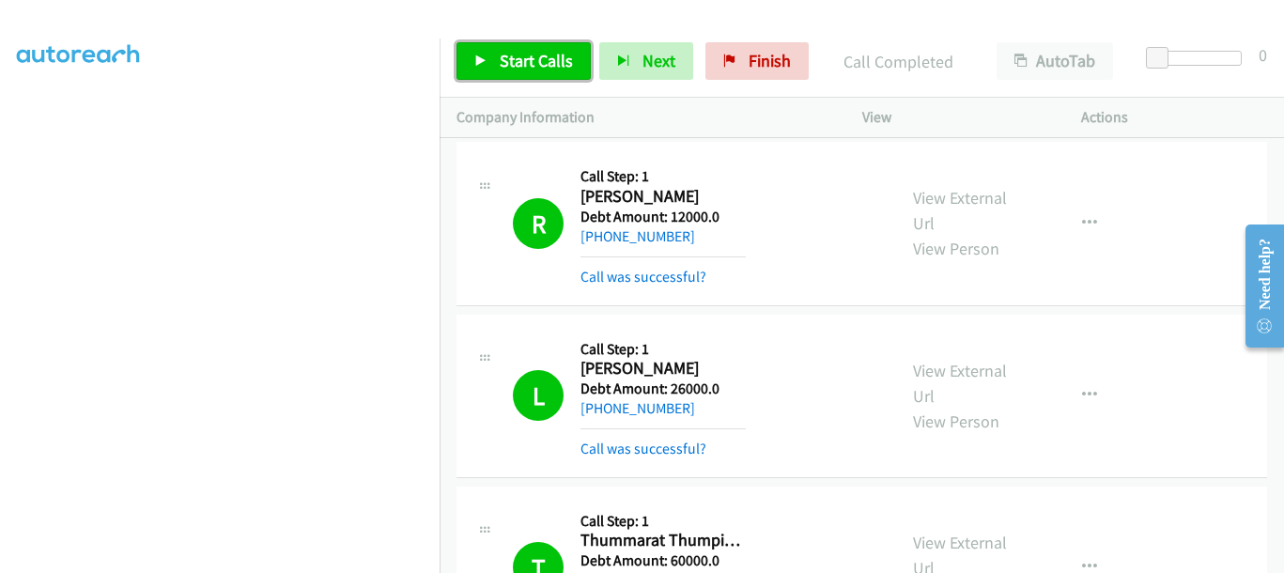
click at [532, 59] on span "Start Calls" at bounding box center [536, 61] width 73 height 22
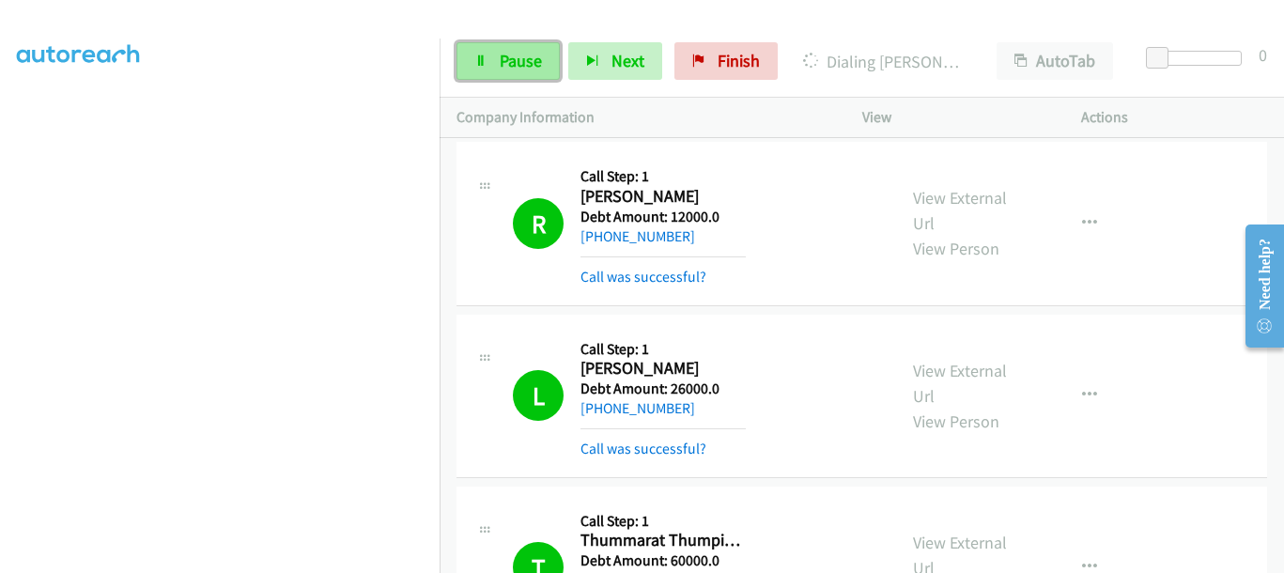
click at [506, 64] on span "Pause" at bounding box center [521, 61] width 42 height 22
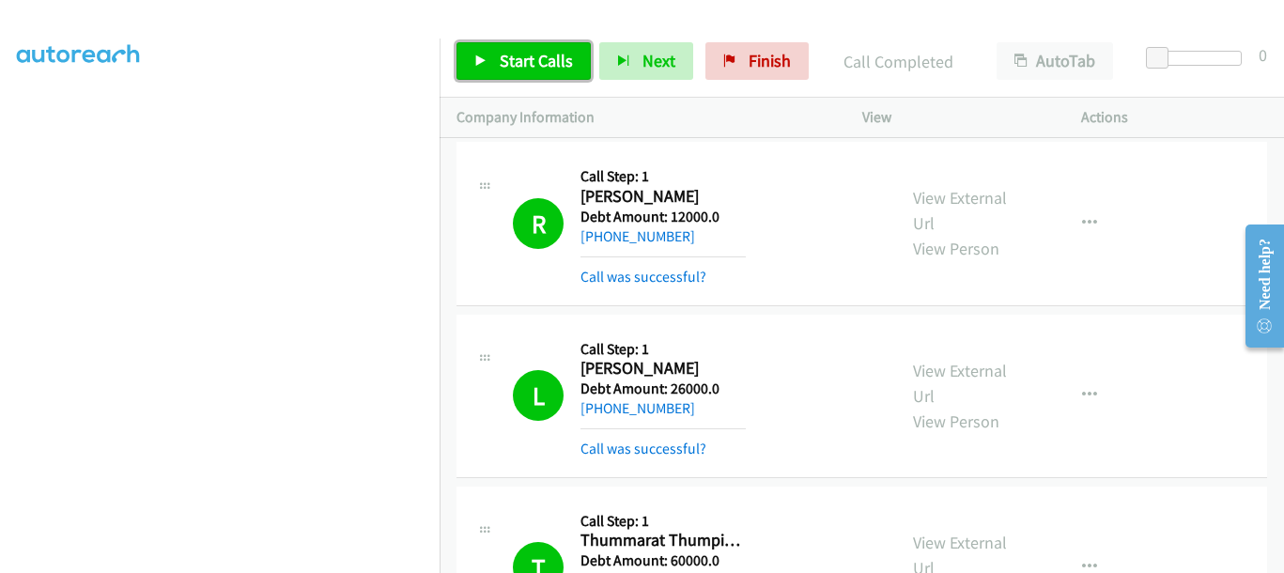
click at [490, 67] on link "Start Calls" at bounding box center [524, 61] width 134 height 38
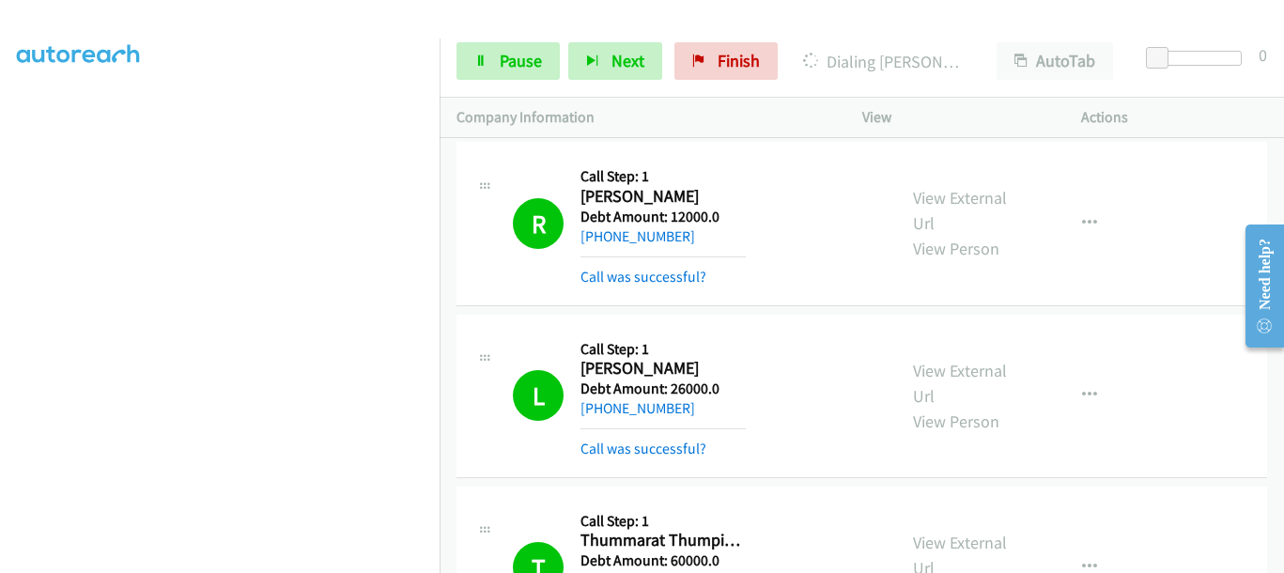
scroll to position [132, 6]
click at [504, 57] on span "Pause" at bounding box center [521, 61] width 42 height 22
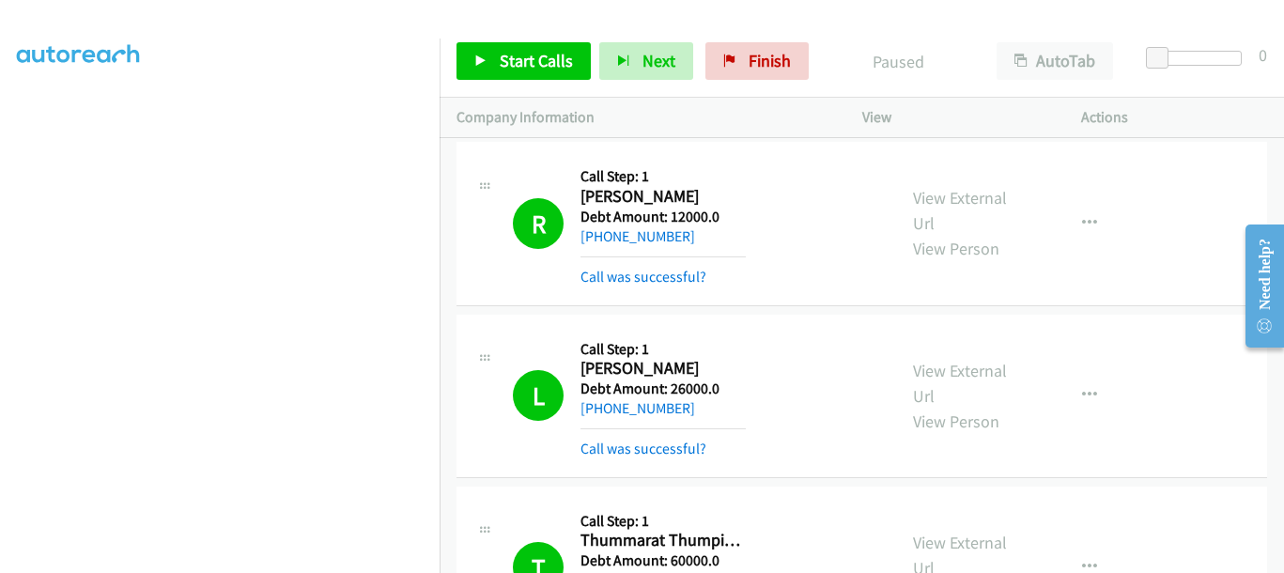
scroll to position [484, 6]
click at [531, 63] on span "Start Calls" at bounding box center [536, 61] width 73 height 22
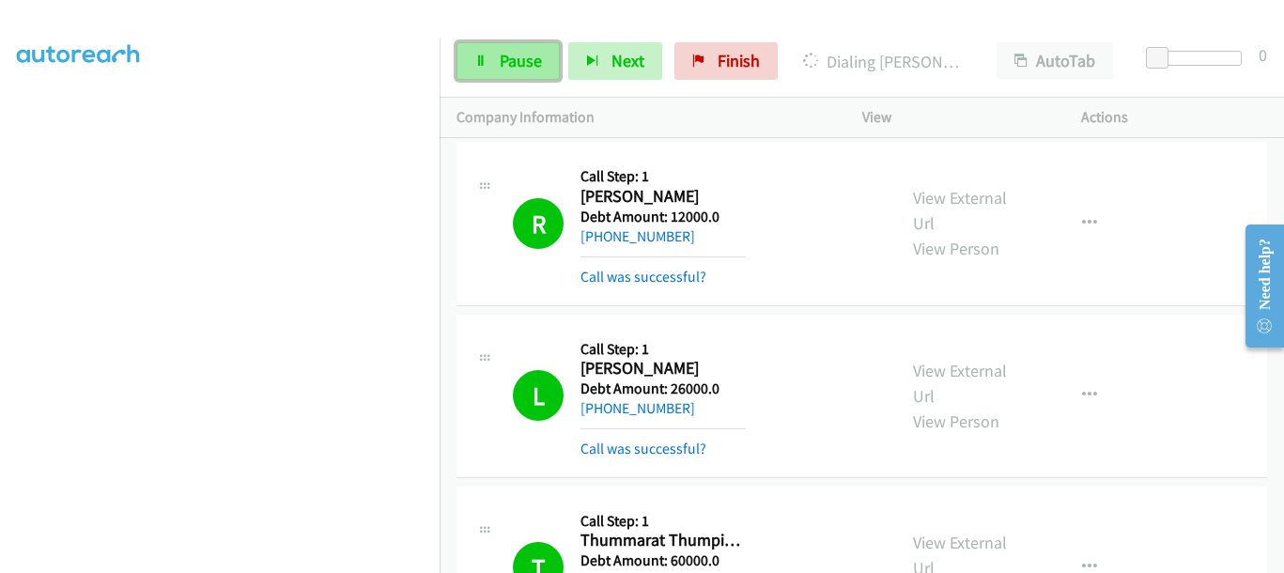
click at [504, 63] on span "Pause" at bounding box center [521, 61] width 42 height 22
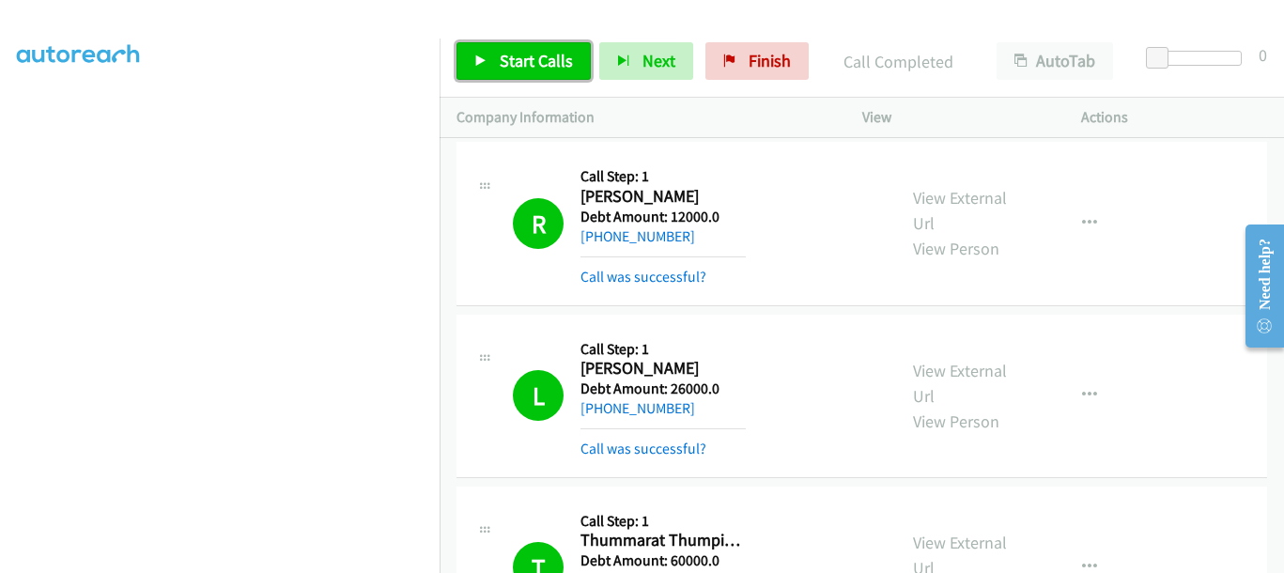
click at [524, 61] on span "Start Calls" at bounding box center [536, 61] width 73 height 22
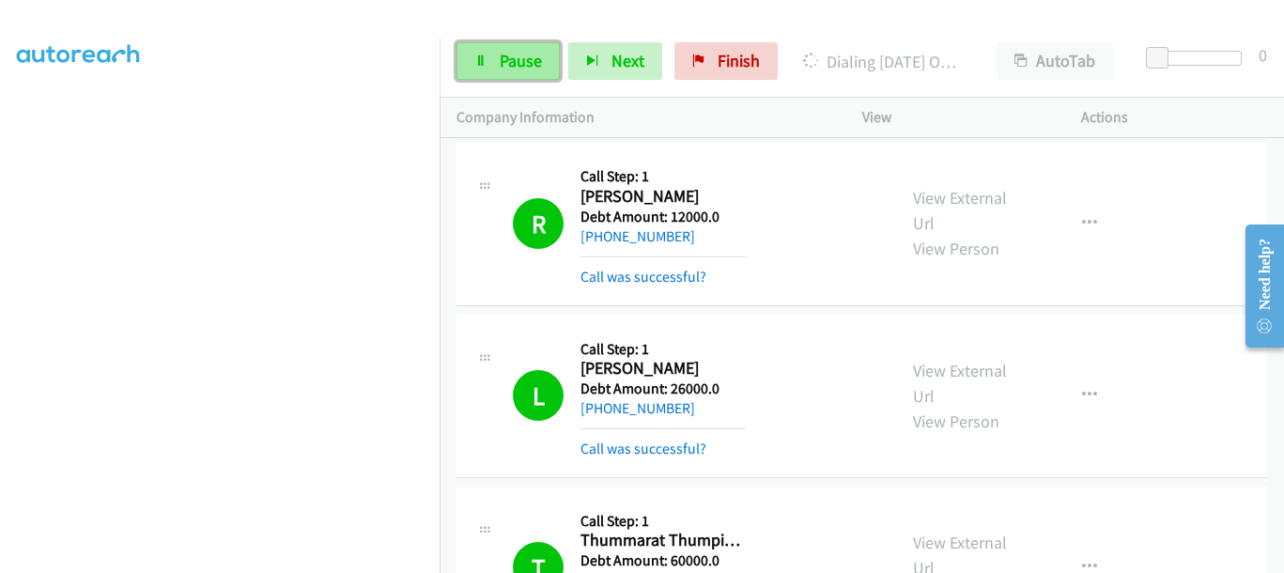
click at [475, 68] on link "Pause" at bounding box center [508, 61] width 103 height 38
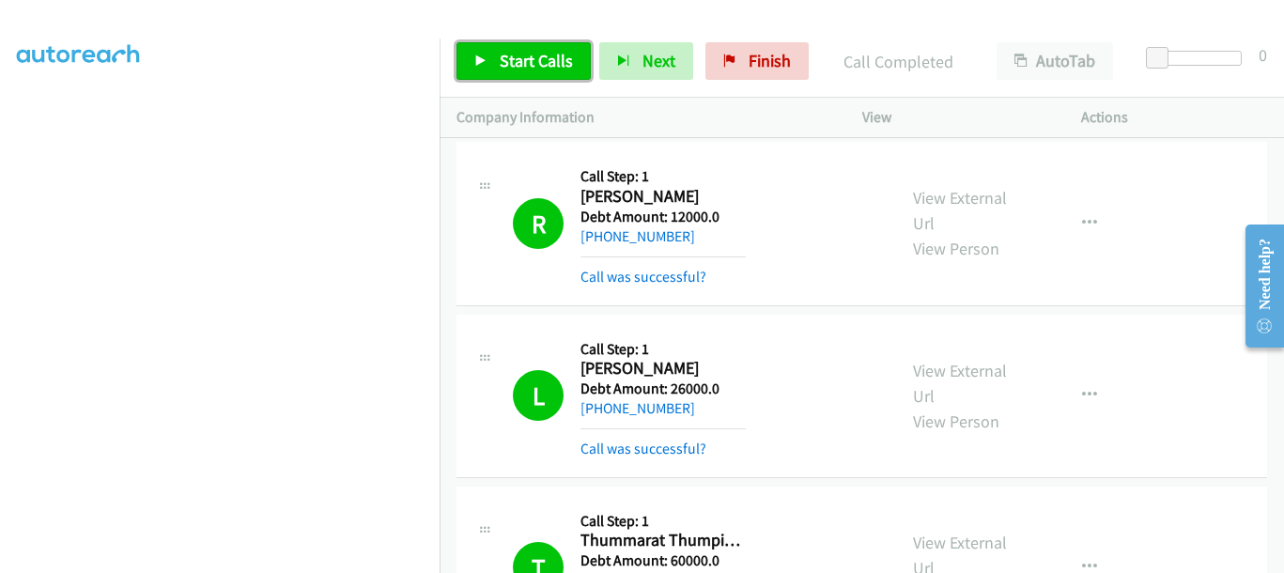
click at [488, 68] on link "Start Calls" at bounding box center [524, 61] width 134 height 38
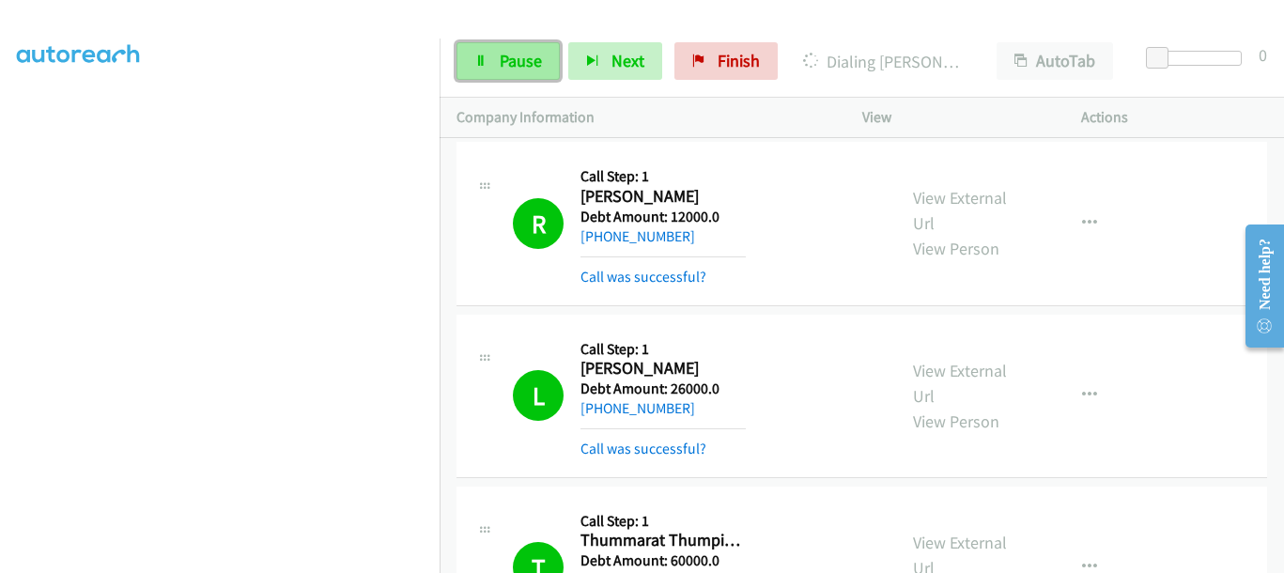
click at [498, 63] on link "Pause" at bounding box center [508, 61] width 103 height 38
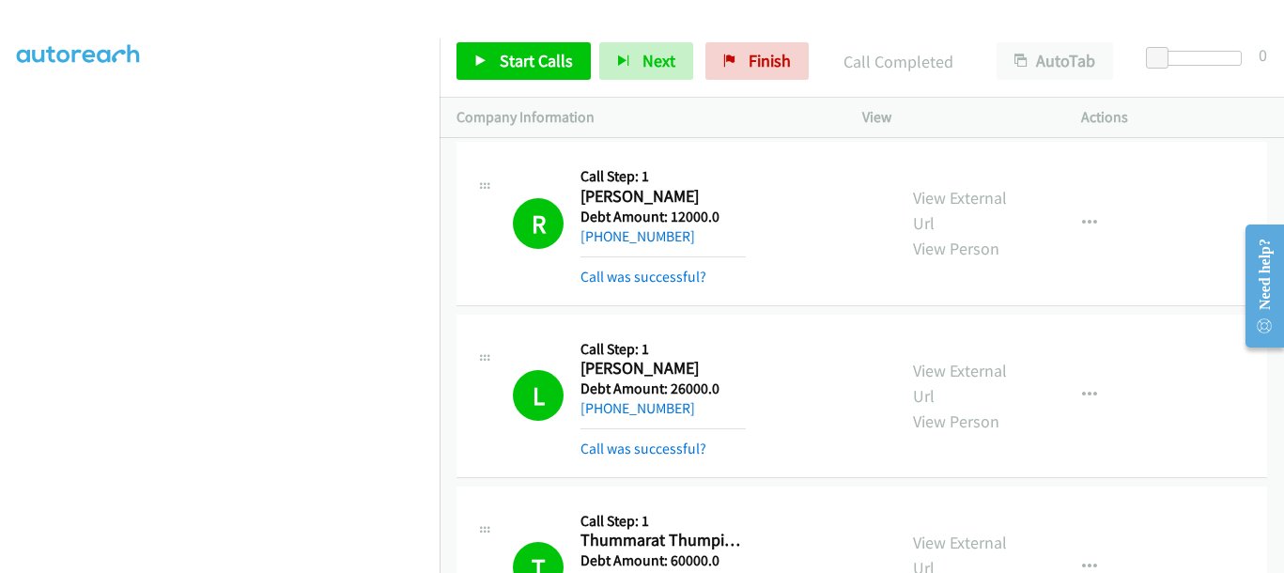
scroll to position [14, 6]
click at [506, 58] on span "Start Calls" at bounding box center [536, 61] width 73 height 22
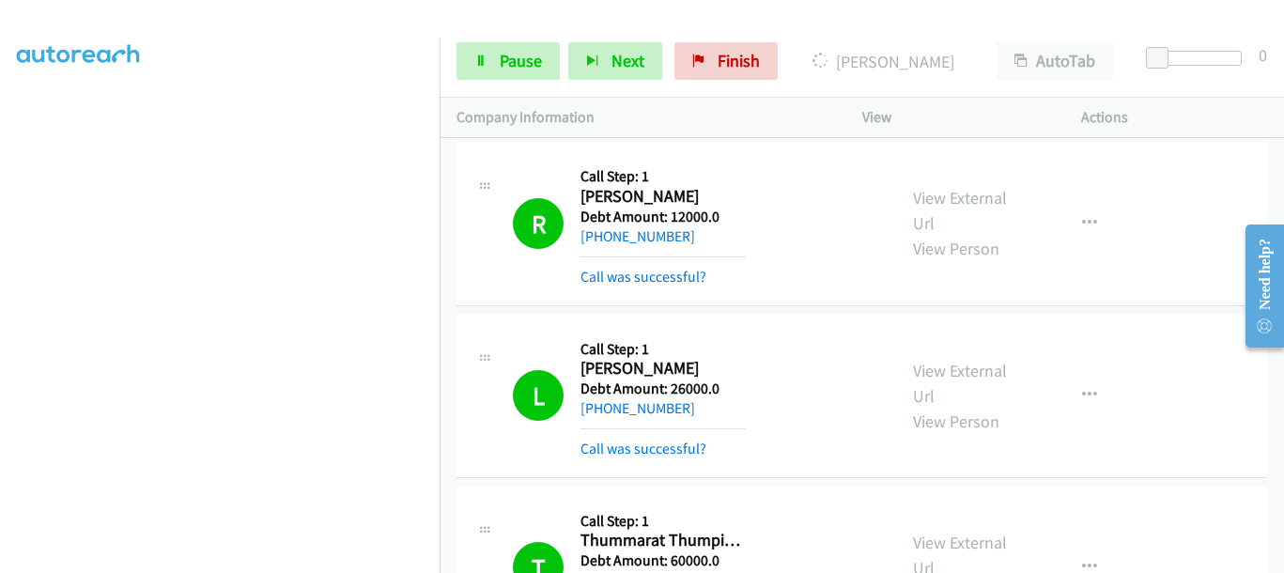
scroll to position [484, 6]
click at [524, 60] on span "Pause" at bounding box center [521, 61] width 42 height 22
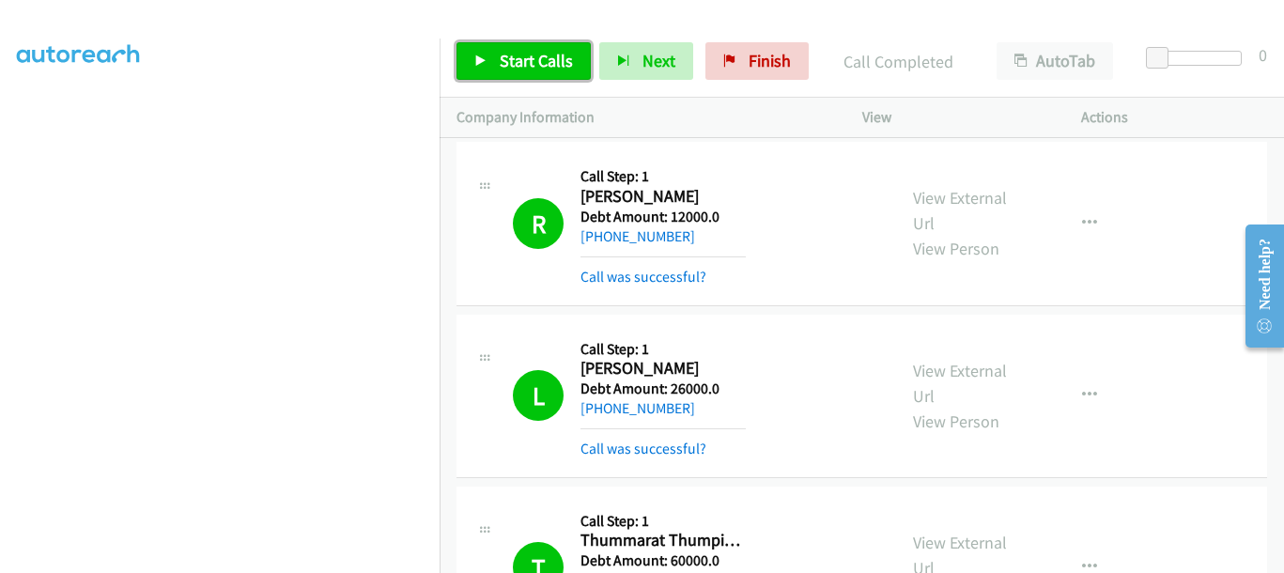
click at [525, 53] on span "Start Calls" at bounding box center [536, 61] width 73 height 22
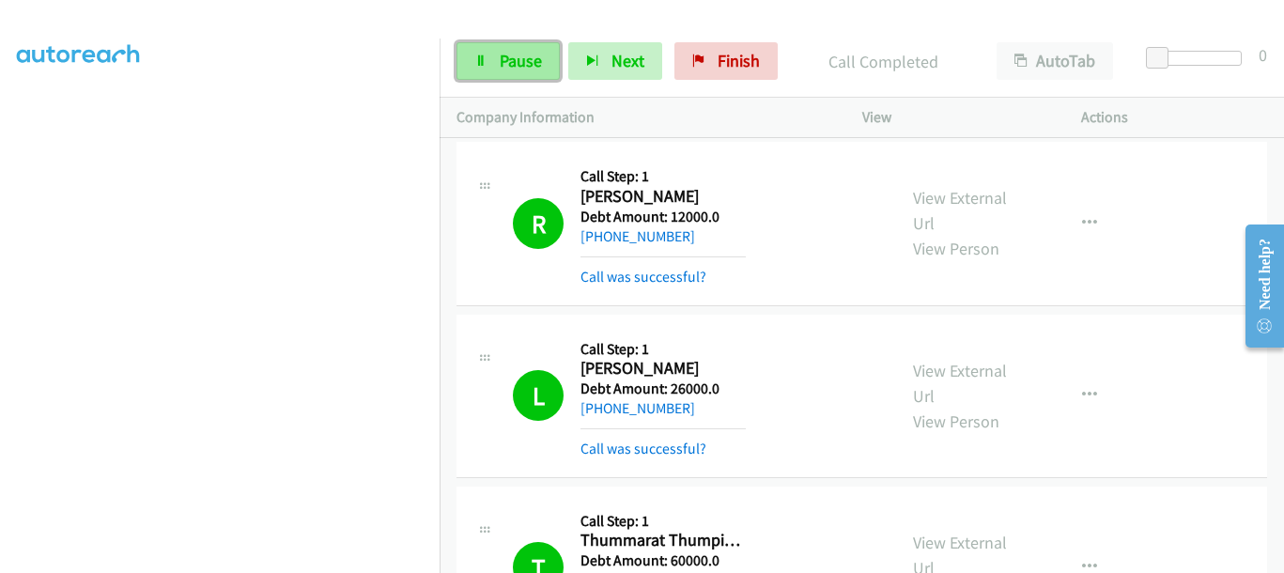
click at [538, 50] on span "Pause" at bounding box center [521, 61] width 42 height 22
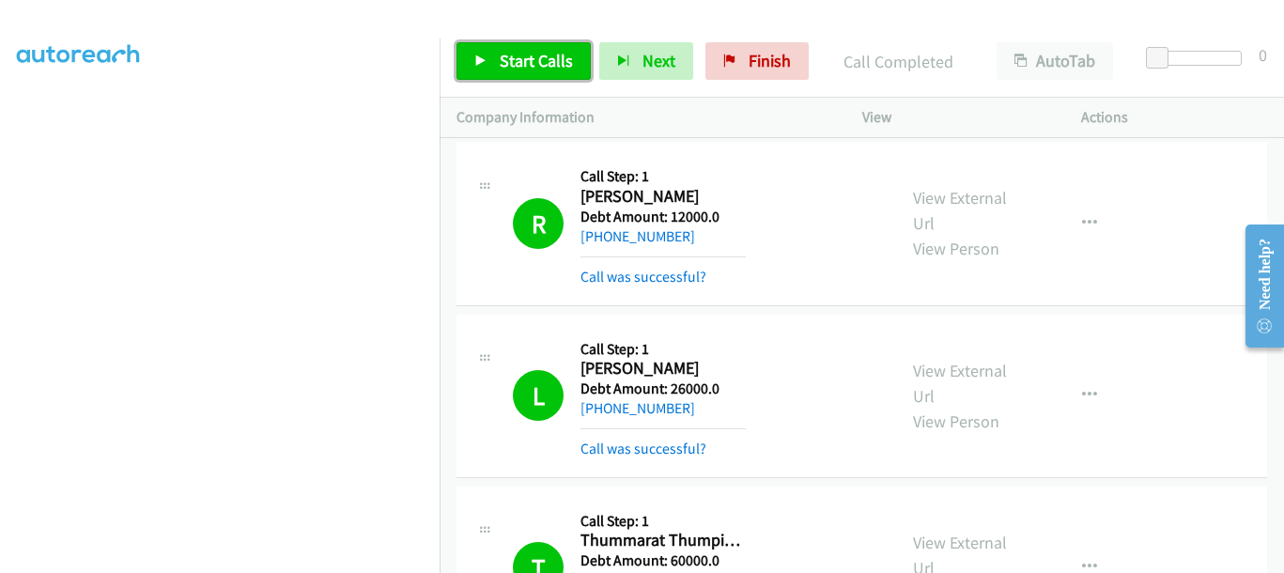
click at [501, 76] on link "Start Calls" at bounding box center [524, 61] width 134 height 38
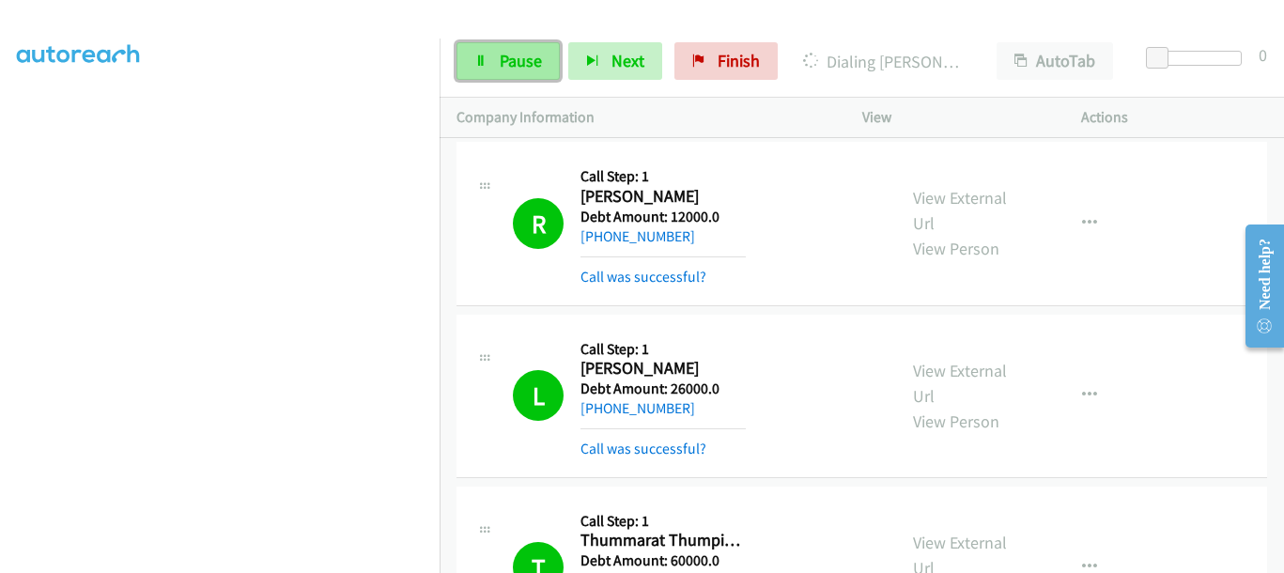
click at [476, 70] on link "Pause" at bounding box center [508, 61] width 103 height 38
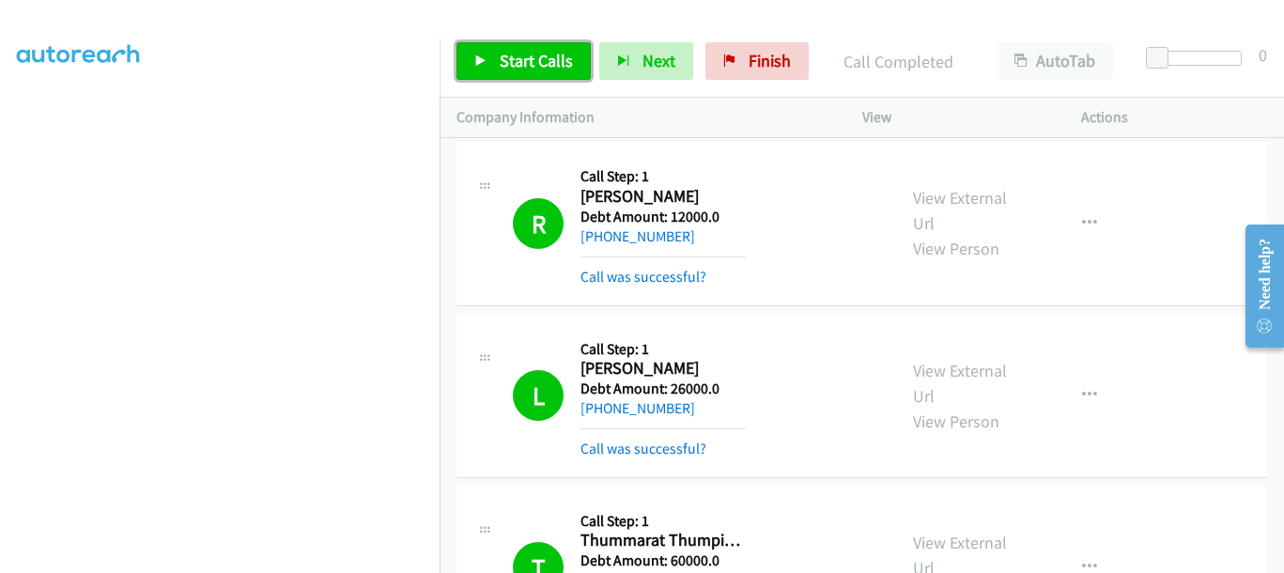
click at [487, 74] on link "Start Calls" at bounding box center [524, 61] width 134 height 38
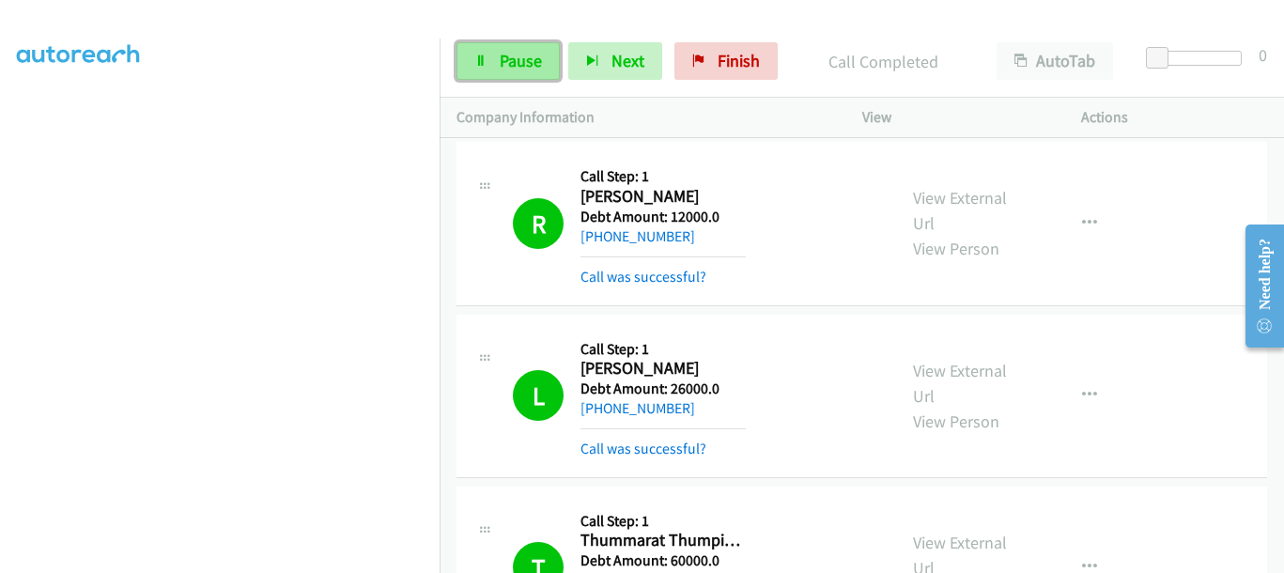
click at [489, 64] on link "Pause" at bounding box center [508, 61] width 103 height 38
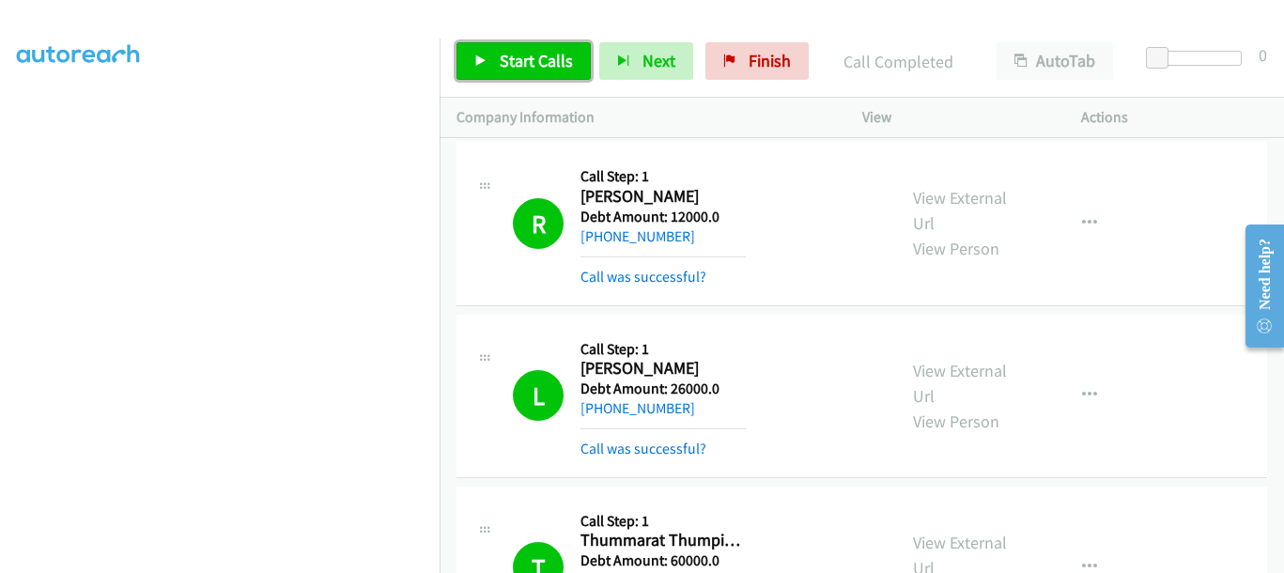
click at [527, 72] on link "Start Calls" at bounding box center [524, 61] width 134 height 38
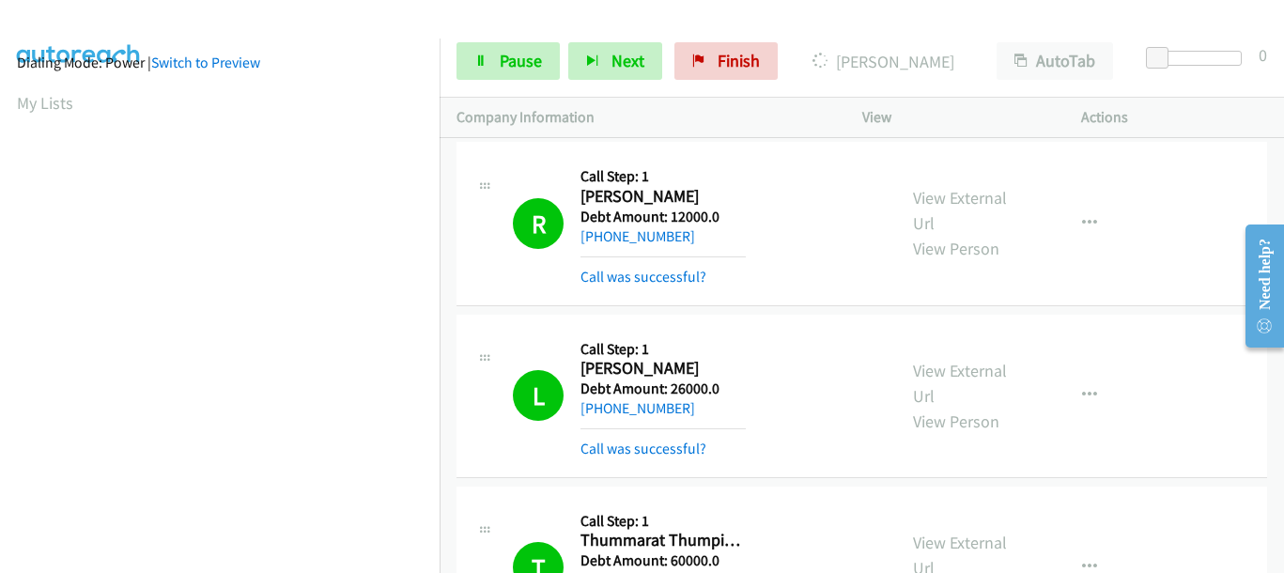
scroll to position [0, 6]
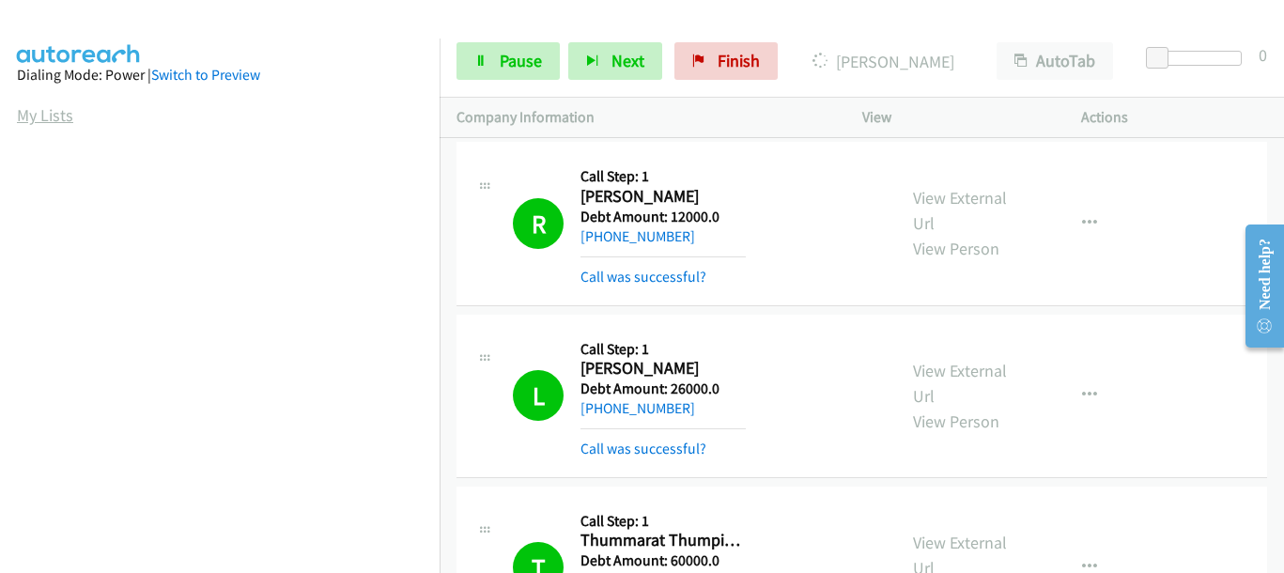
click at [17, 119] on link "My Lists" at bounding box center [45, 115] width 56 height 22
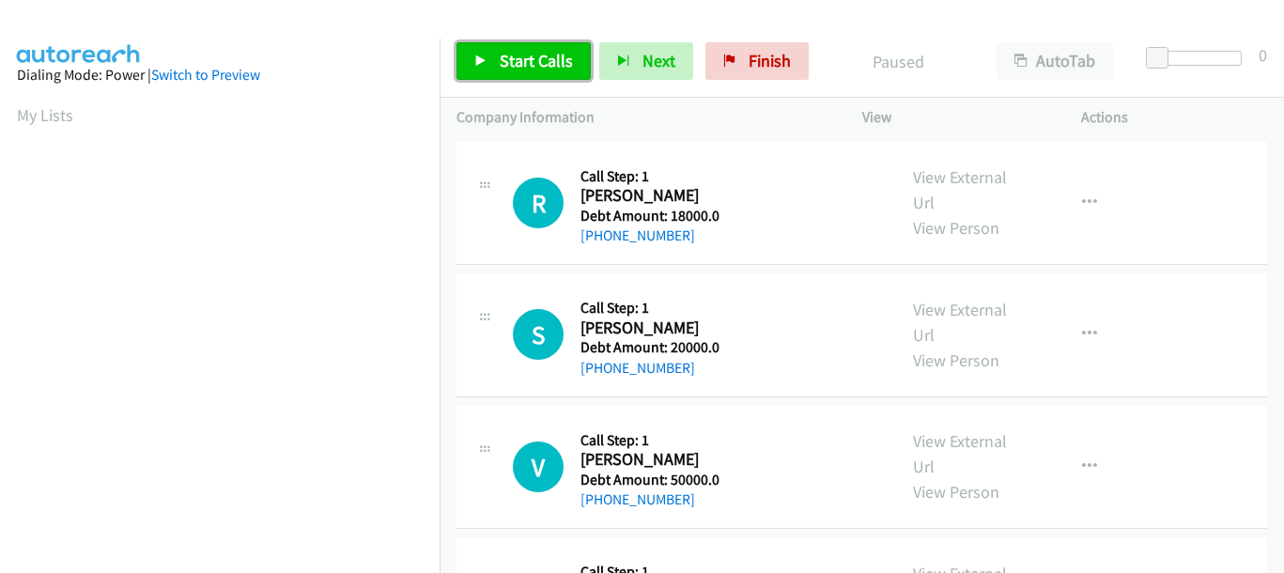
click at [502, 54] on span "Start Calls" at bounding box center [536, 61] width 73 height 22
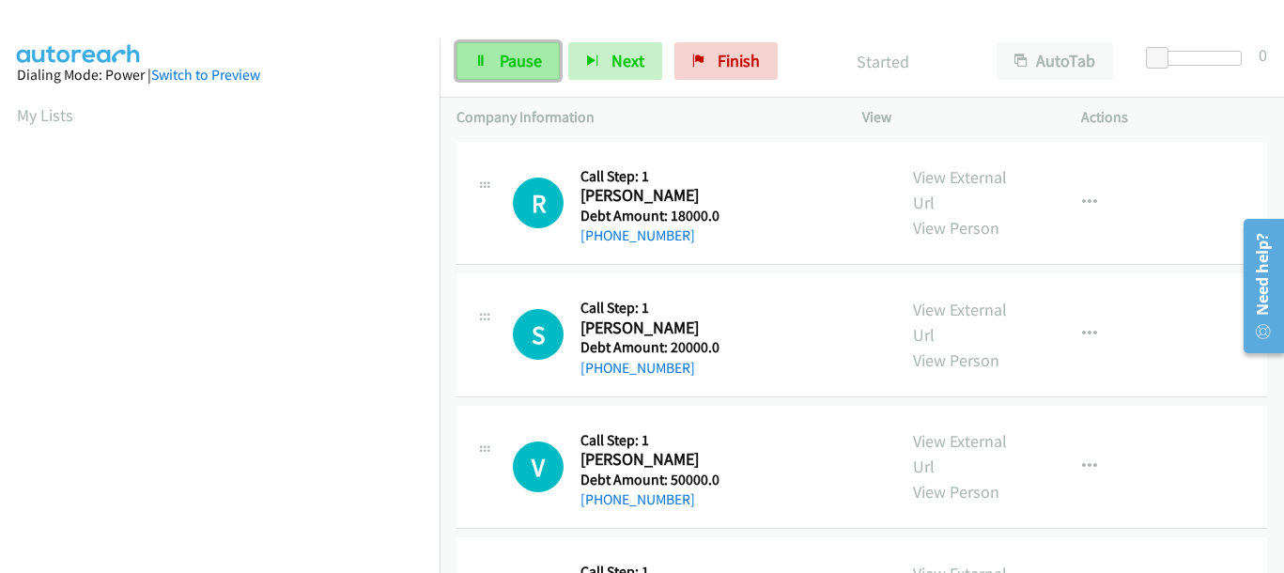
click at [495, 65] on link "Pause" at bounding box center [508, 61] width 103 height 38
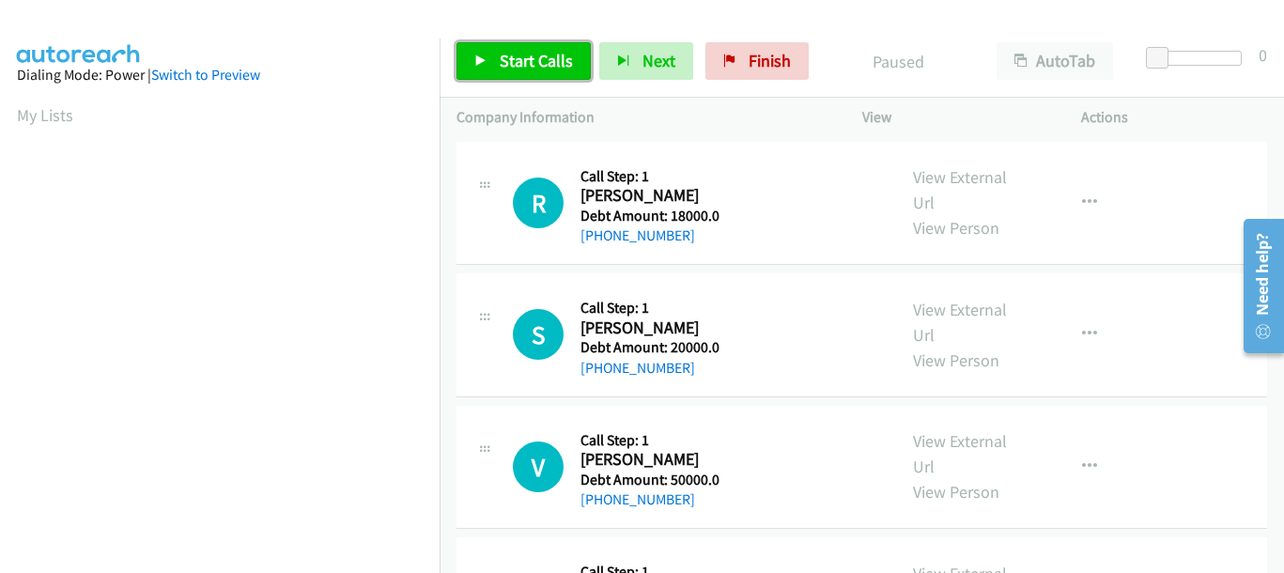
click at [506, 62] on span "Start Calls" at bounding box center [536, 61] width 73 height 22
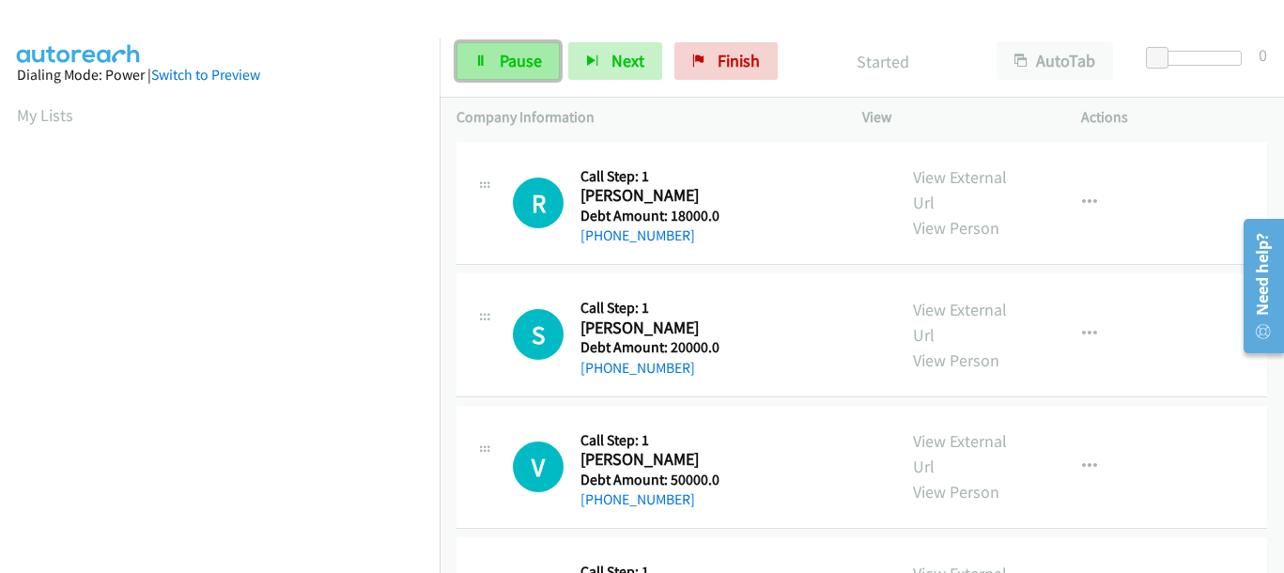
click at [515, 67] on span "Pause" at bounding box center [521, 61] width 42 height 22
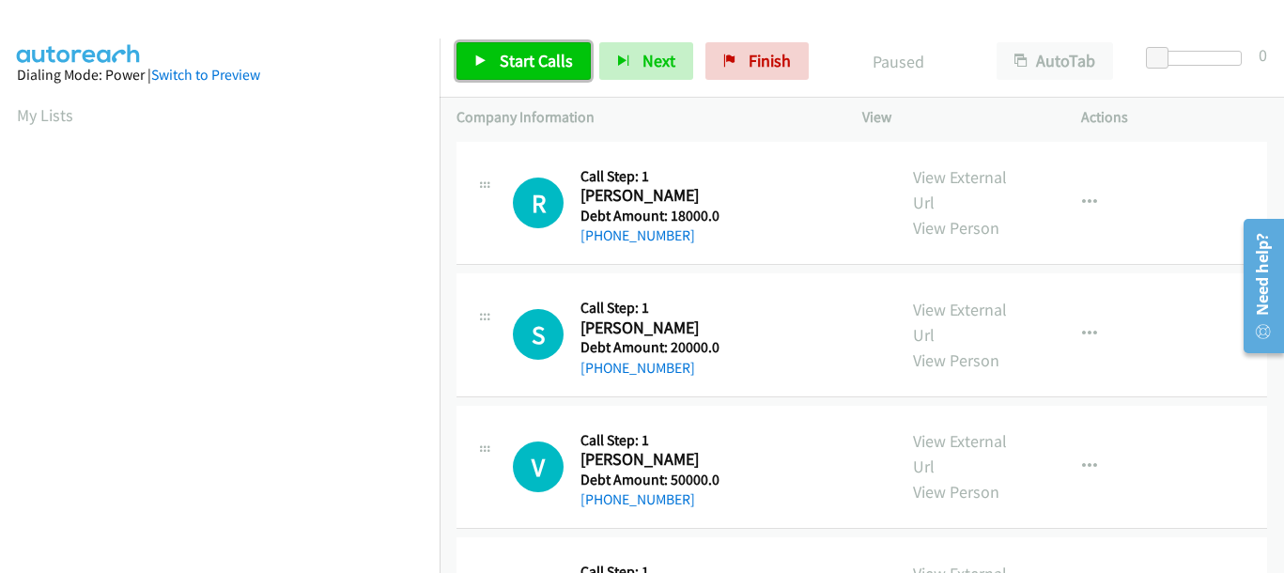
click at [515, 67] on span "Start Calls" at bounding box center [536, 61] width 73 height 22
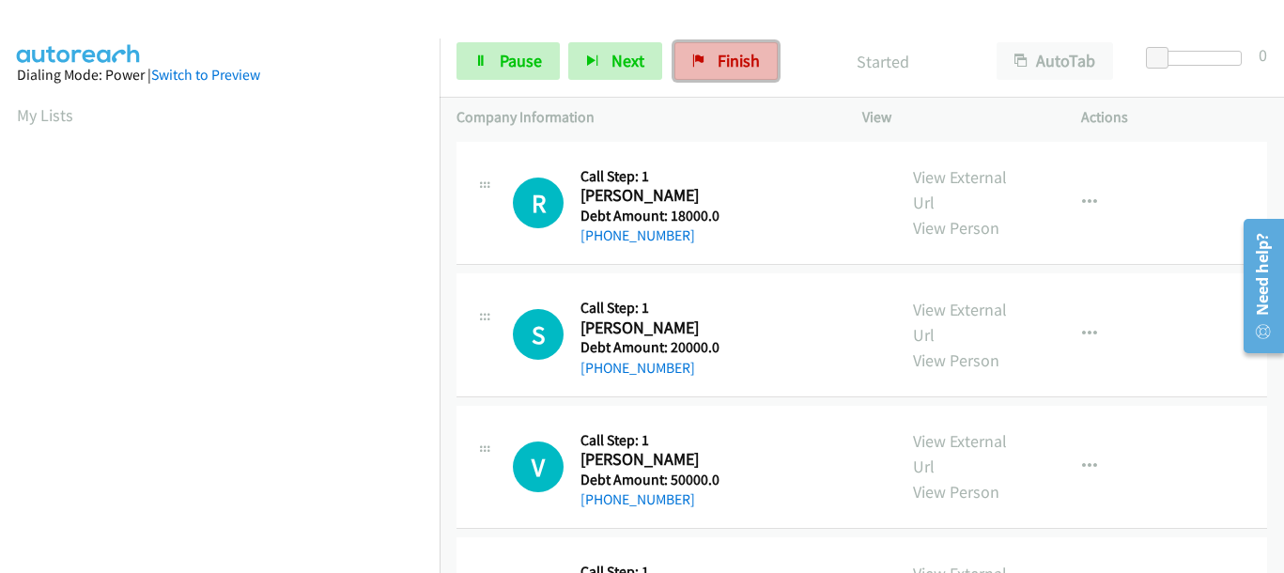
click at [748, 57] on span "Finish" at bounding box center [739, 61] width 42 height 22
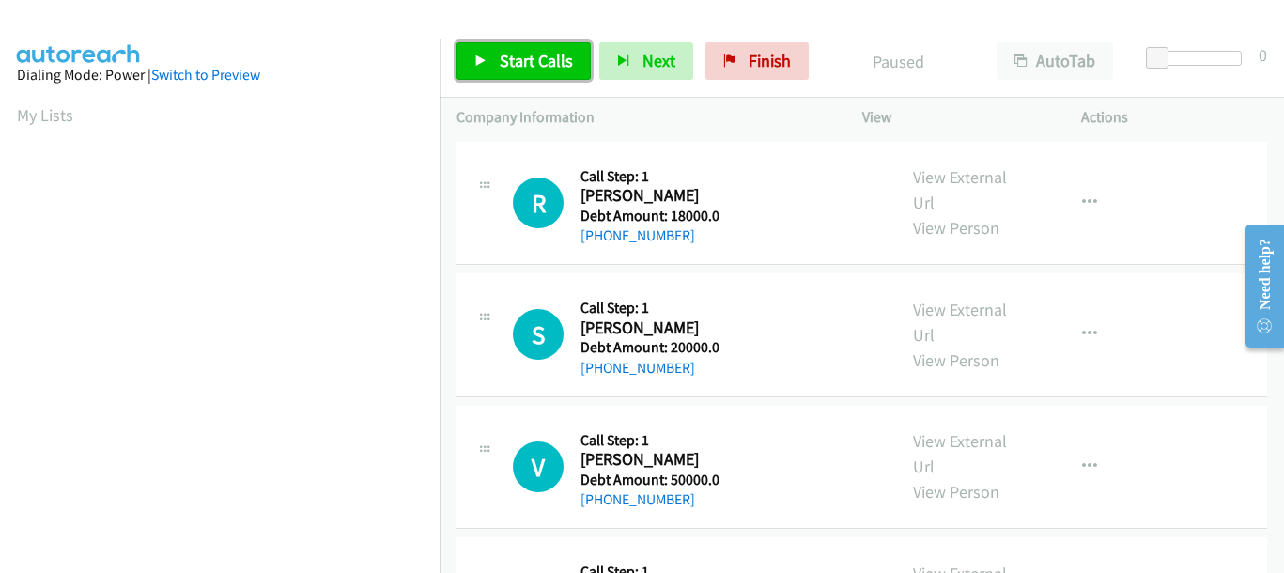
click at [521, 57] on span "Start Calls" at bounding box center [536, 61] width 73 height 22
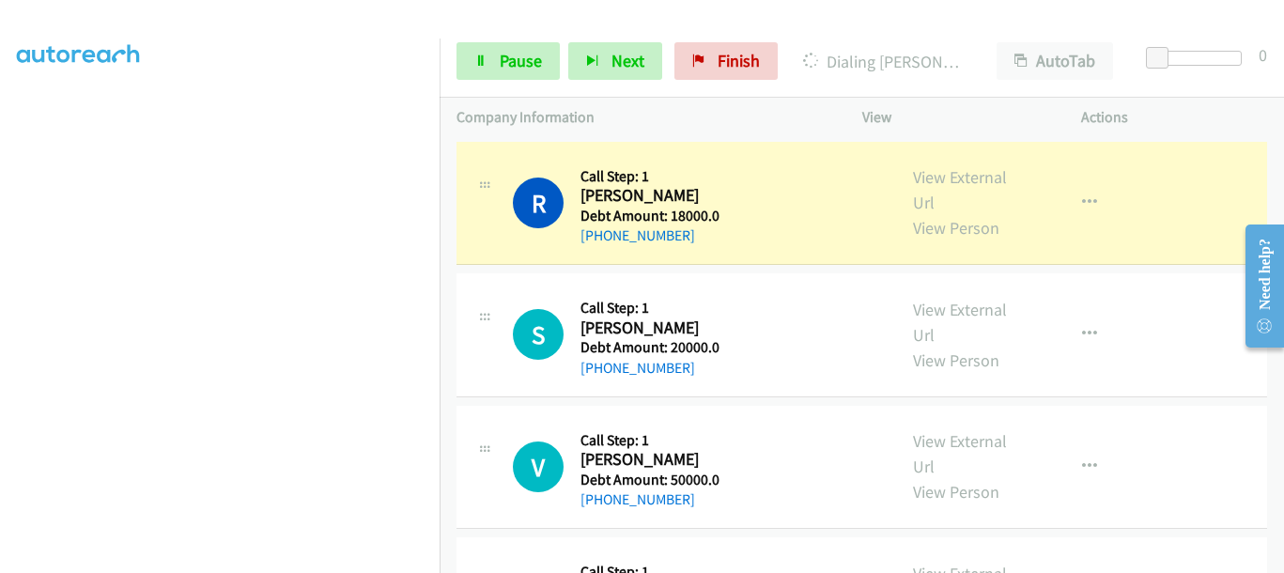
scroll to position [484, 0]
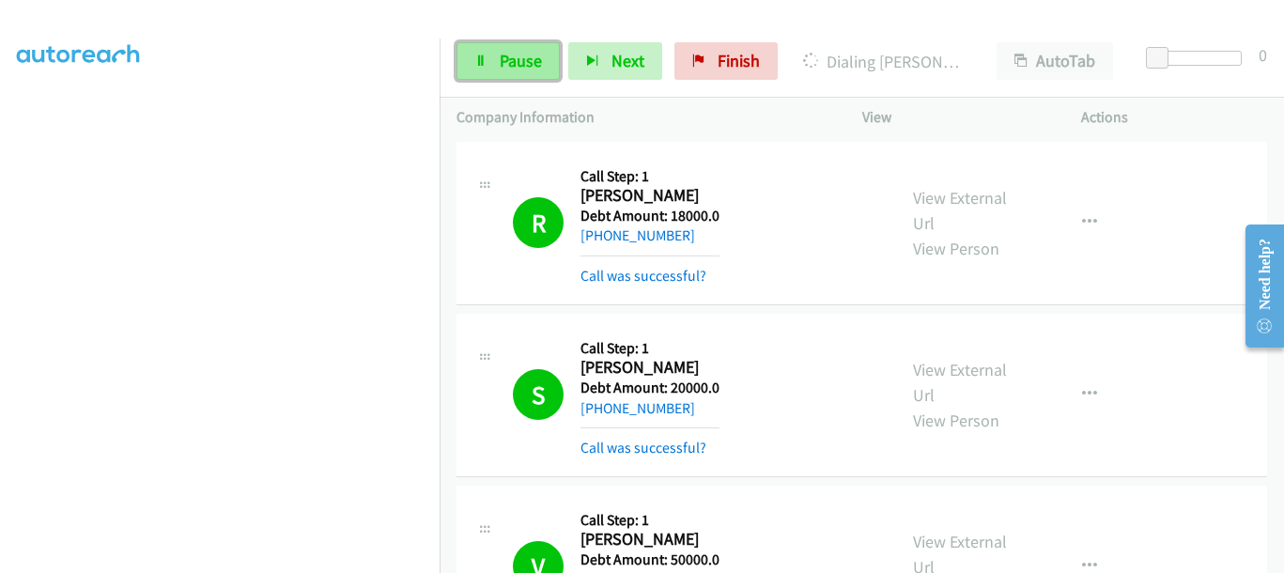
click at [536, 69] on span "Pause" at bounding box center [521, 61] width 42 height 22
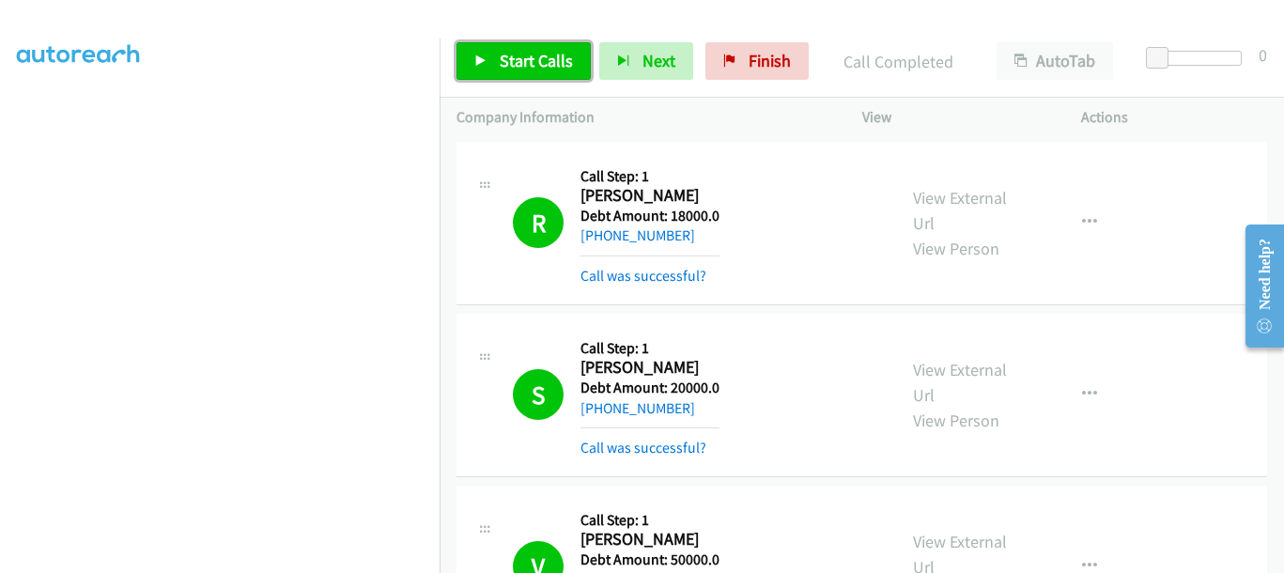
click at [526, 66] on span "Start Calls" at bounding box center [536, 61] width 73 height 22
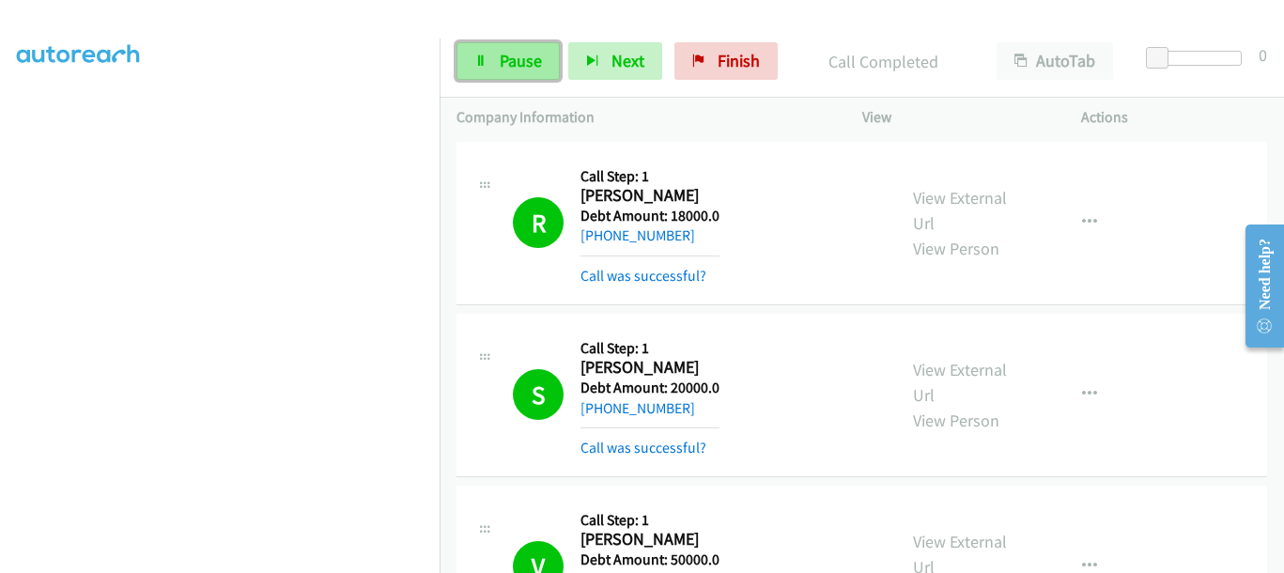
click at [480, 44] on link "Pause" at bounding box center [508, 61] width 103 height 38
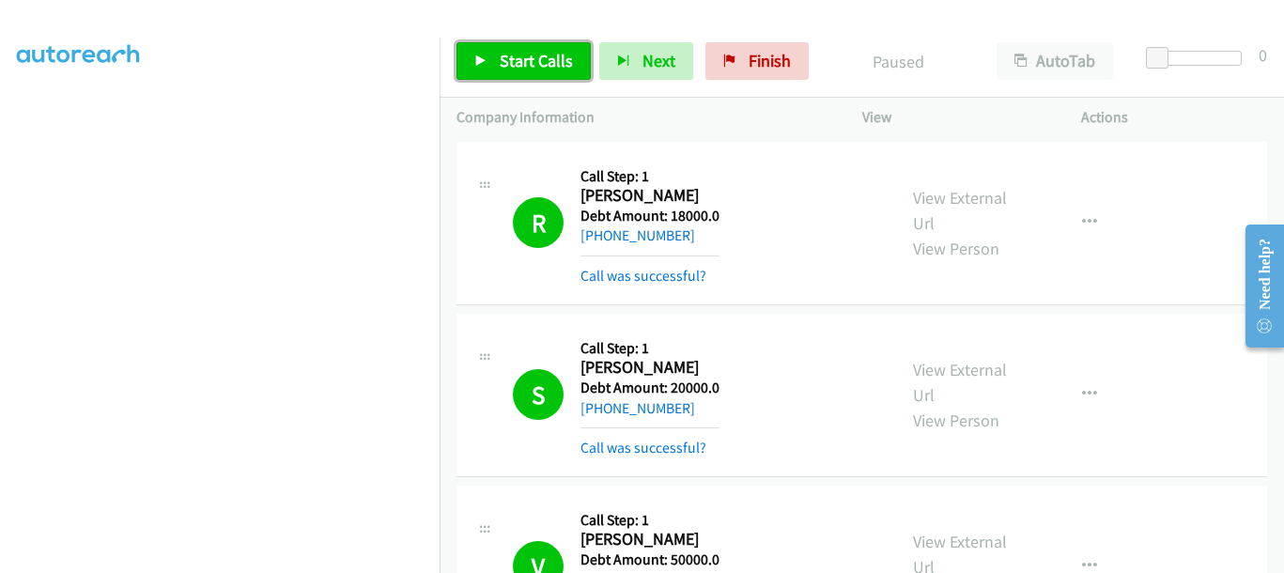
click at [480, 44] on link "Start Calls" at bounding box center [524, 61] width 134 height 38
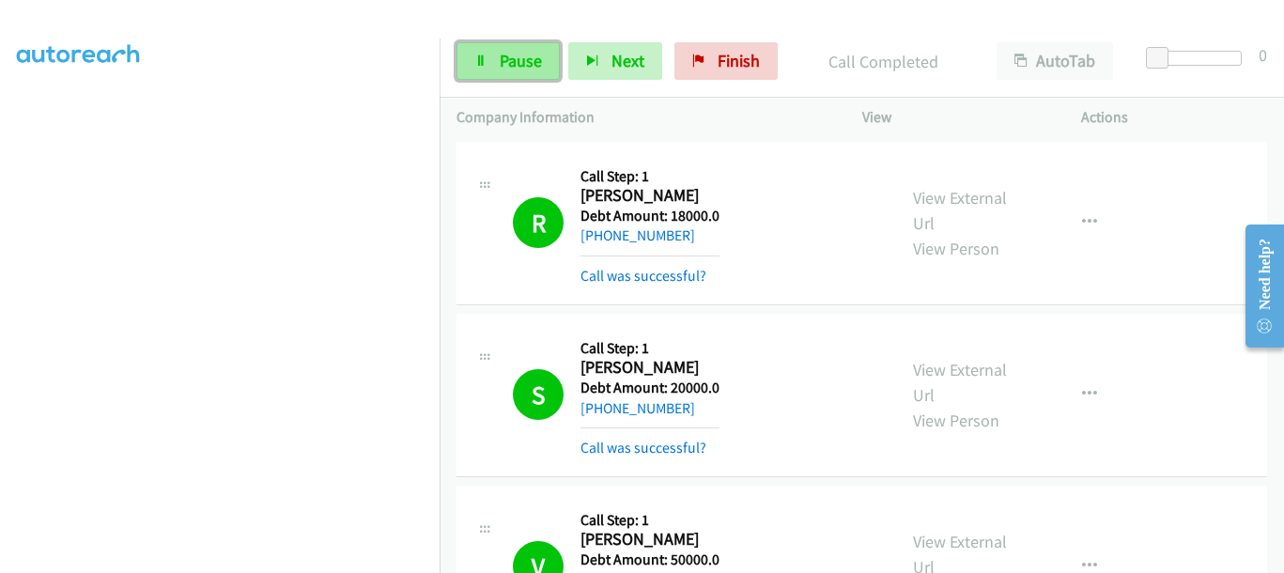
click at [506, 73] on link "Pause" at bounding box center [508, 61] width 103 height 38
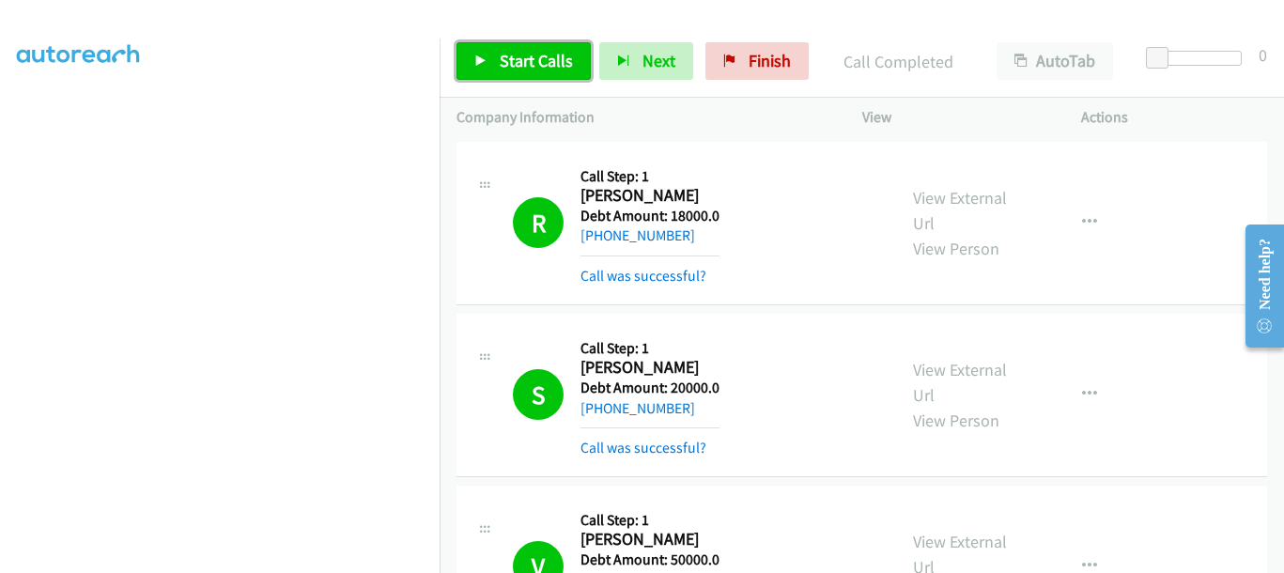
click at [475, 49] on link "Start Calls" at bounding box center [524, 61] width 134 height 38
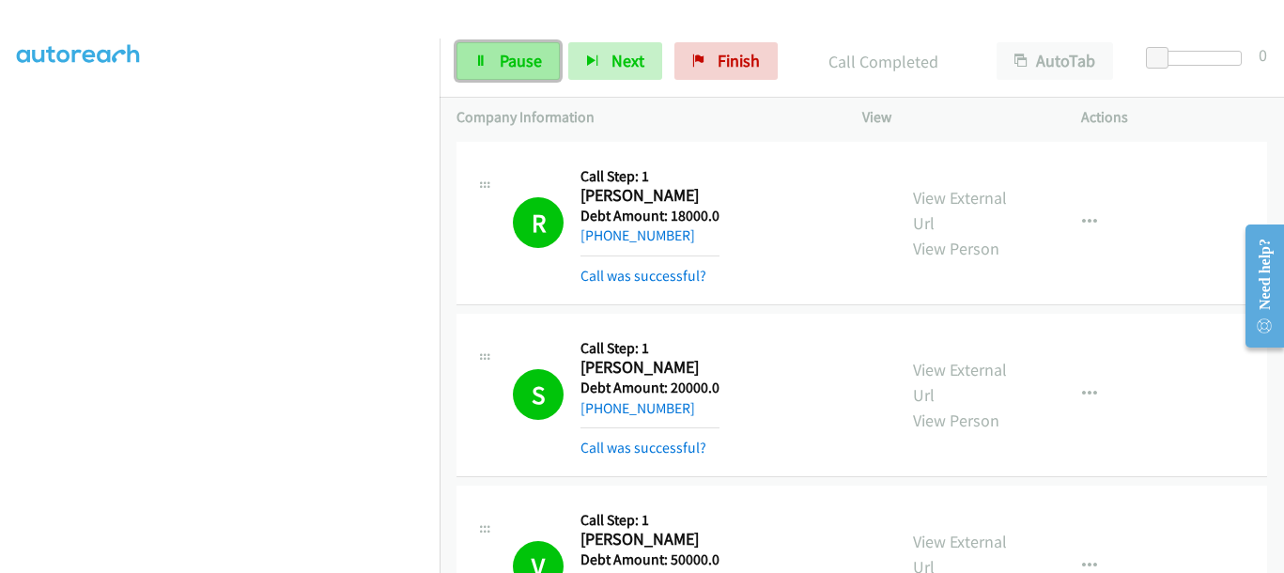
click at [507, 52] on span "Pause" at bounding box center [521, 61] width 42 height 22
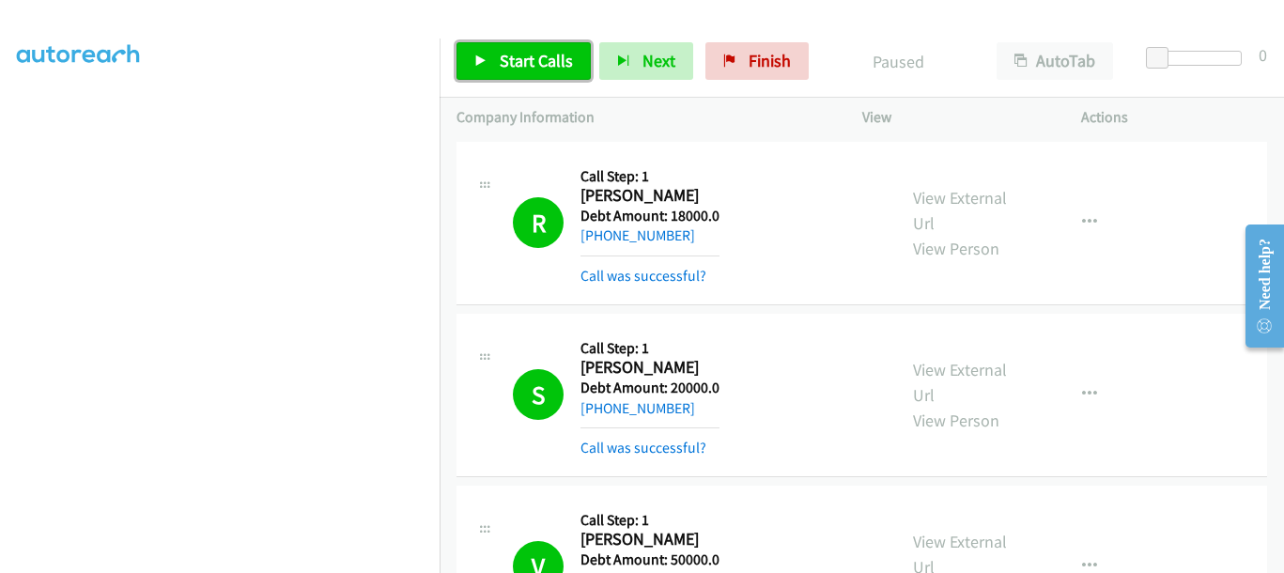
click at [509, 69] on span "Start Calls" at bounding box center [536, 61] width 73 height 22
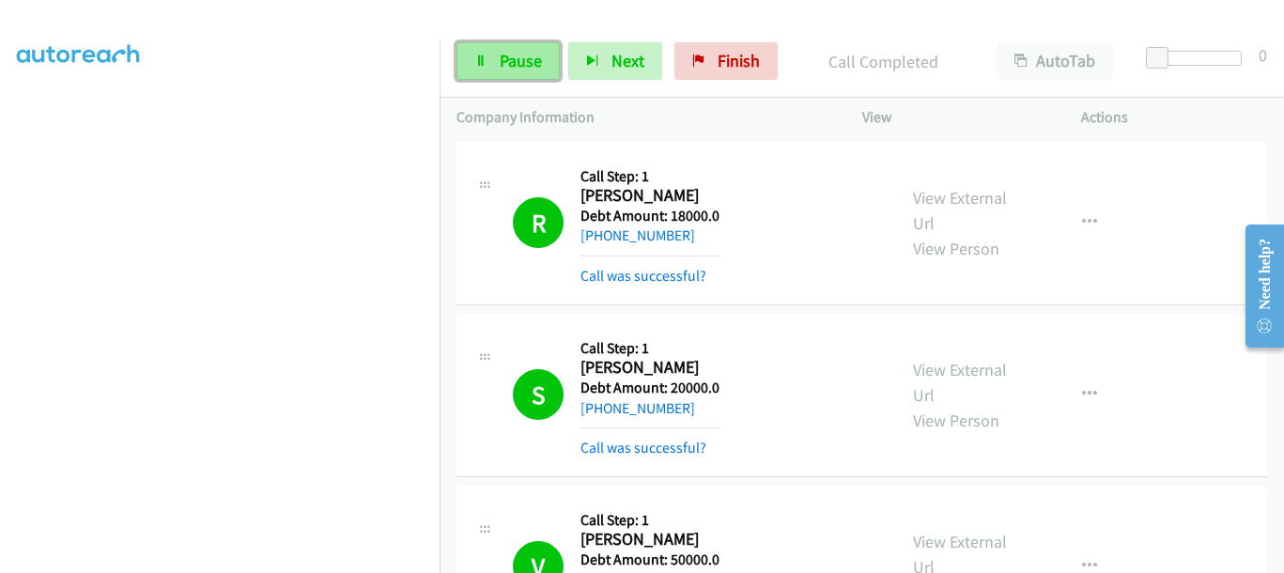
click at [516, 70] on span "Pause" at bounding box center [521, 61] width 42 height 22
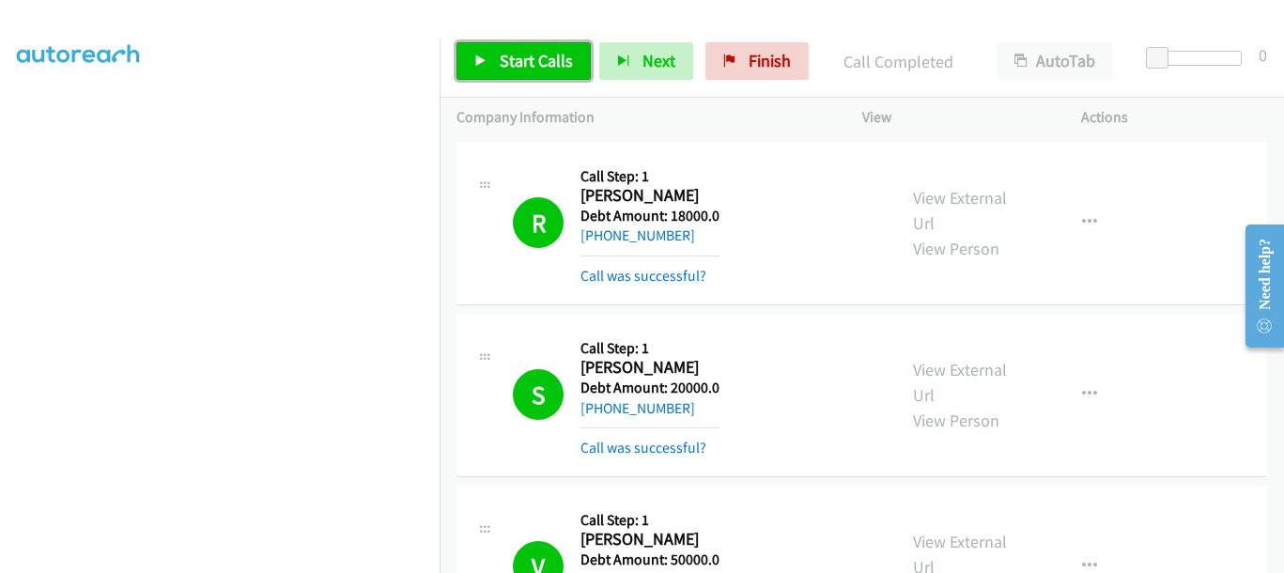
click at [545, 65] on span "Start Calls" at bounding box center [536, 61] width 73 height 22
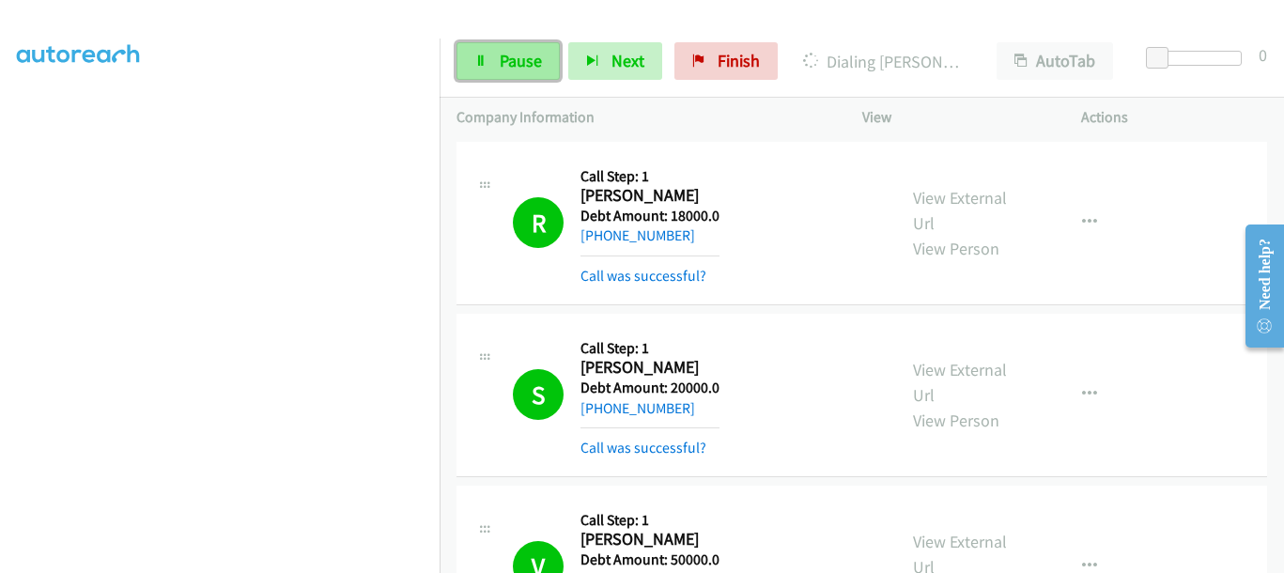
click at [518, 54] on span "Pause" at bounding box center [521, 61] width 42 height 22
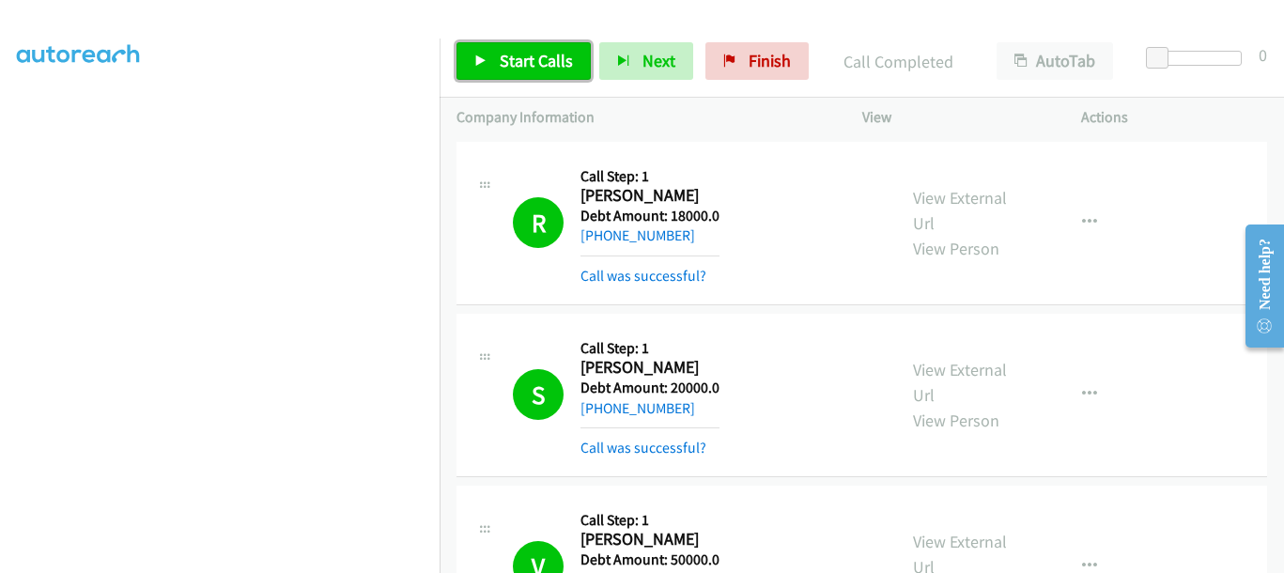
click at [521, 77] on link "Start Calls" at bounding box center [524, 61] width 134 height 38
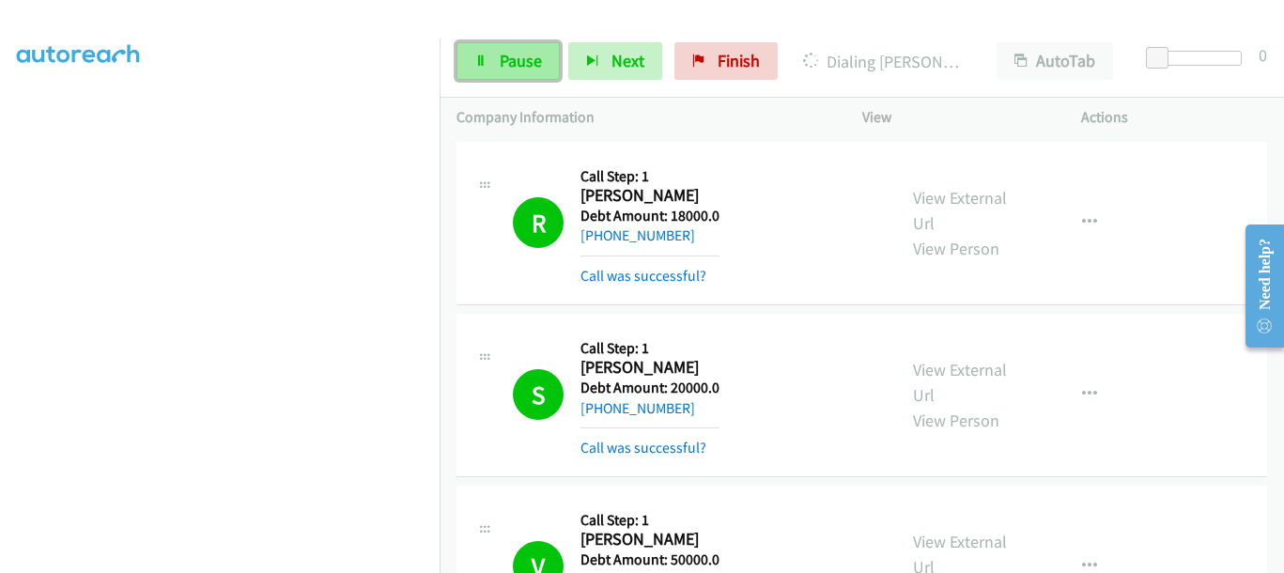
click at [536, 62] on span "Pause" at bounding box center [521, 61] width 42 height 22
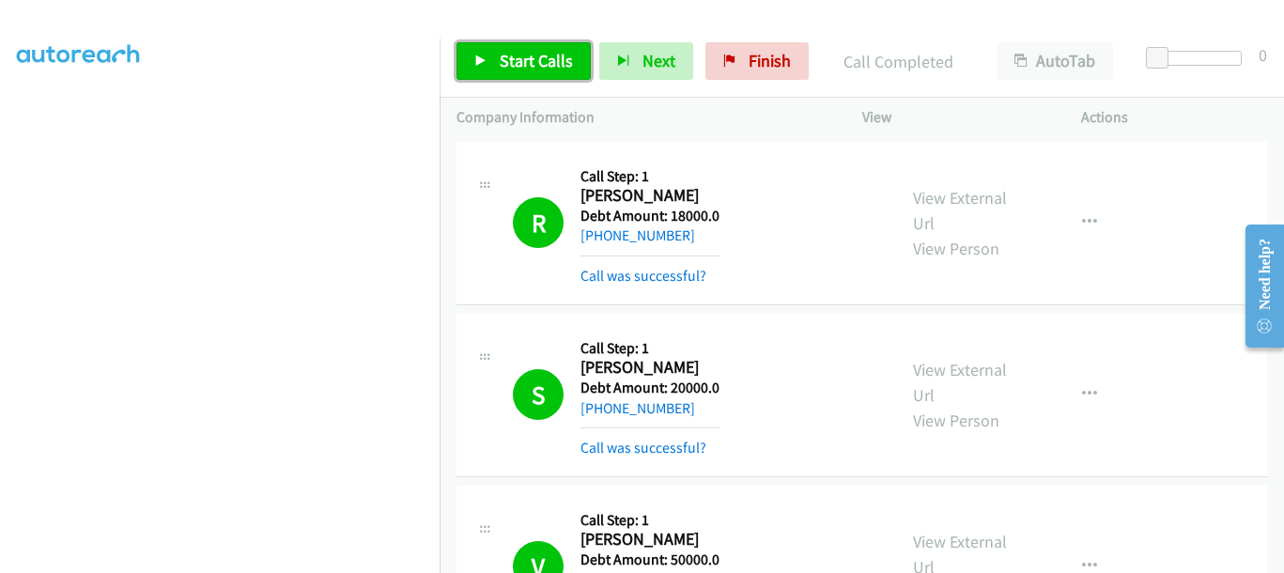
click at [537, 67] on span "Start Calls" at bounding box center [536, 61] width 73 height 22
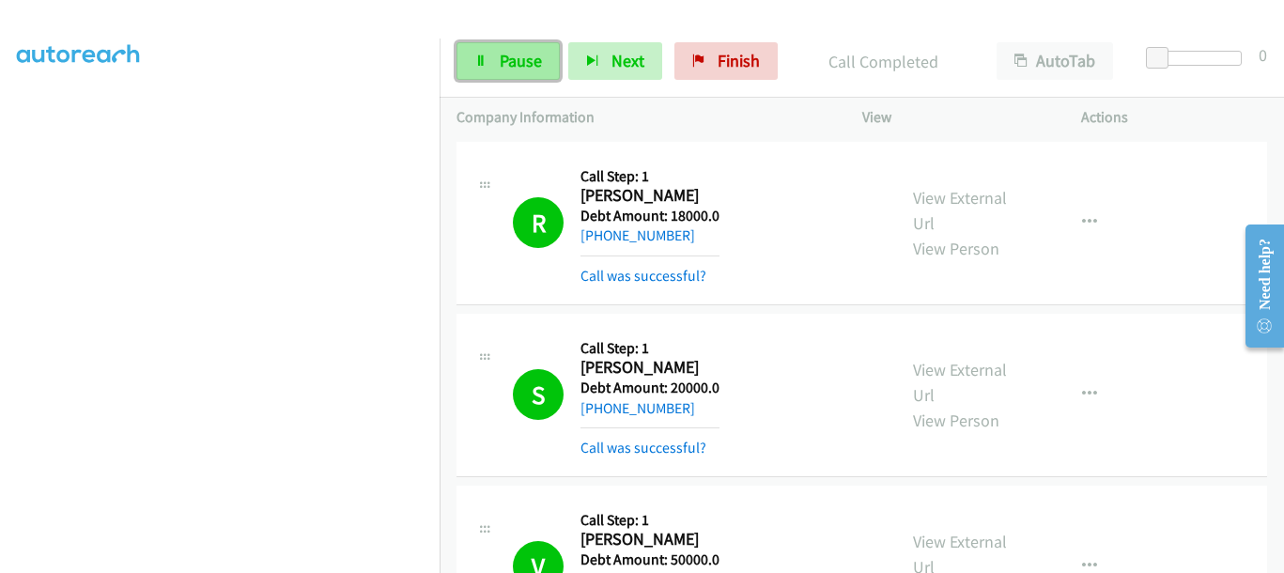
click at [521, 62] on span "Pause" at bounding box center [521, 61] width 42 height 22
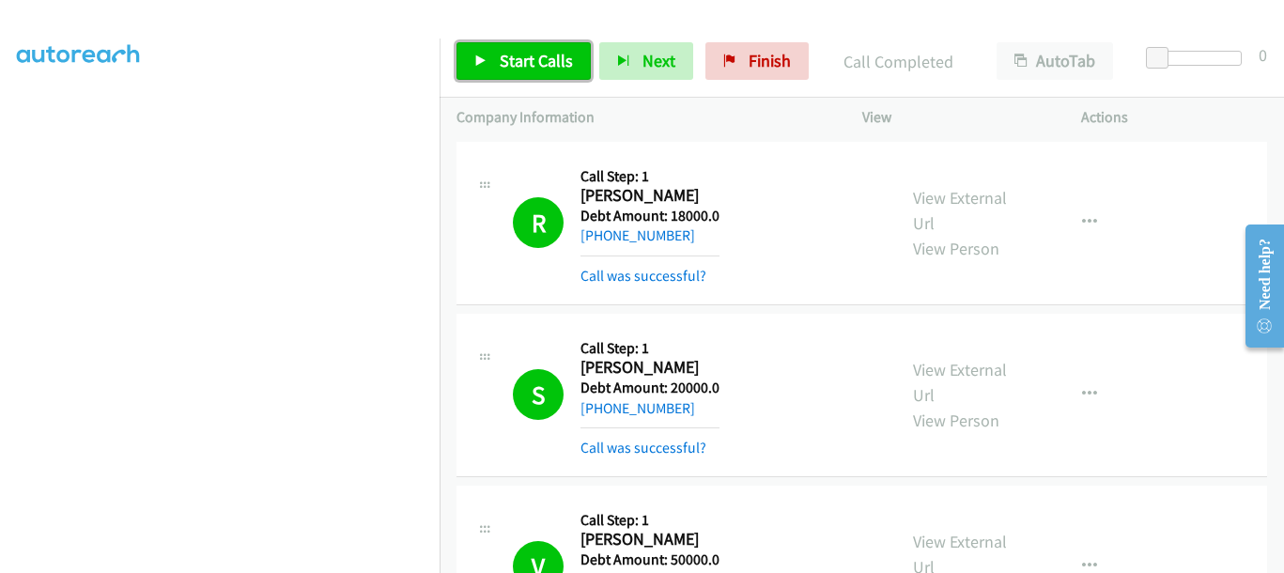
click at [485, 76] on link "Start Calls" at bounding box center [524, 61] width 134 height 38
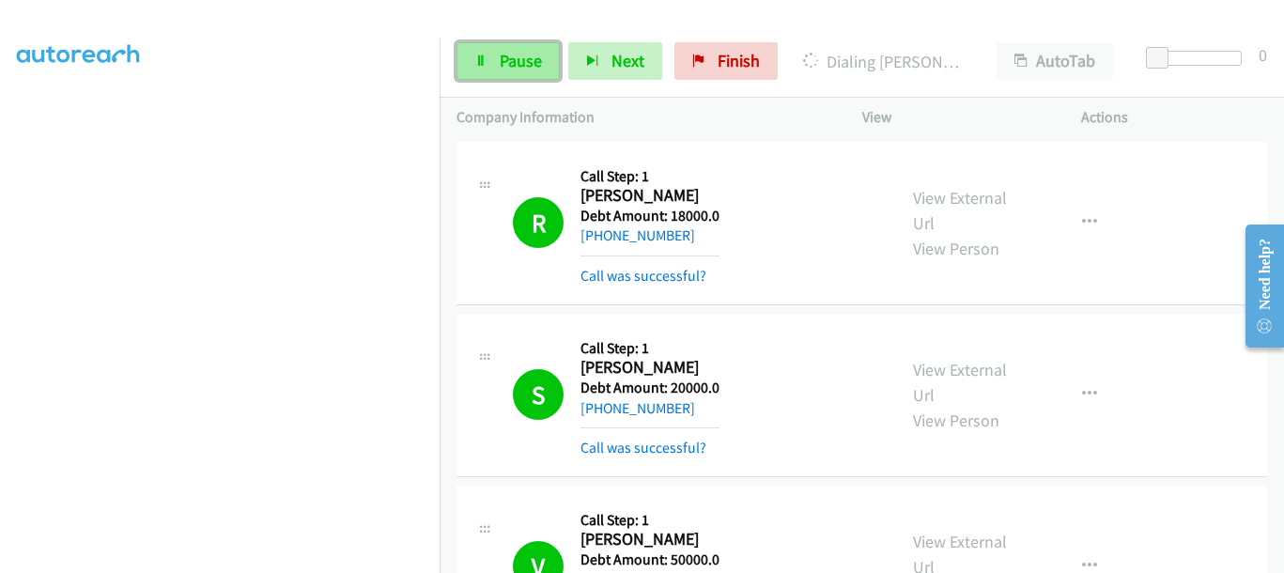
click at [531, 50] on span "Pause" at bounding box center [521, 61] width 42 height 22
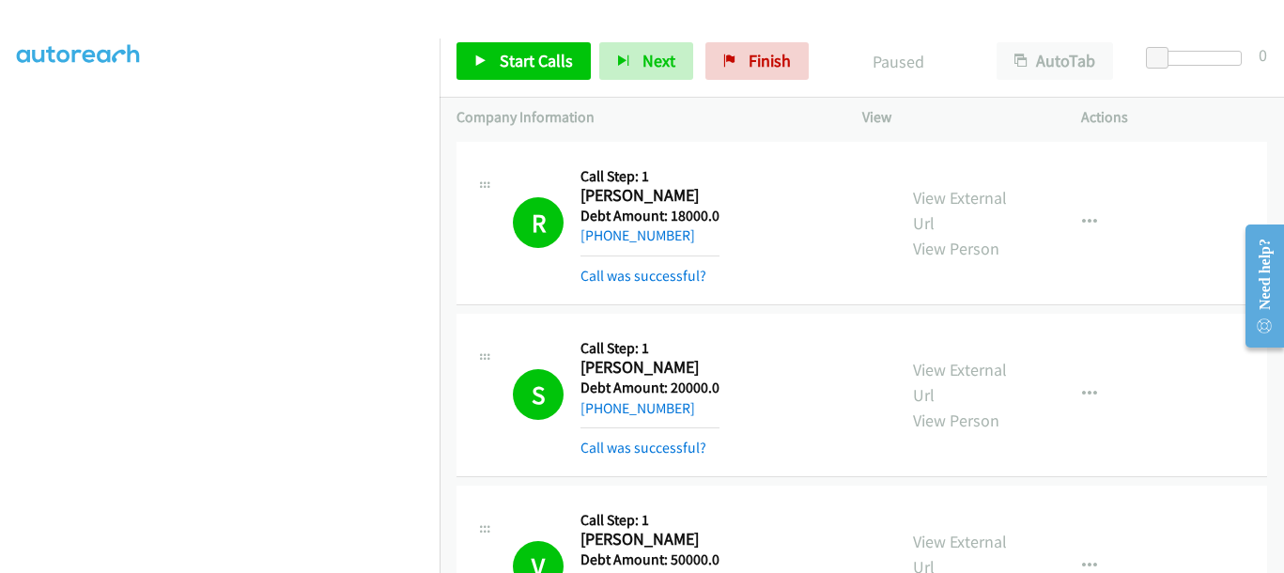
scroll to position [444, 0]
click at [475, 52] on link "Start Calls" at bounding box center [524, 61] width 134 height 38
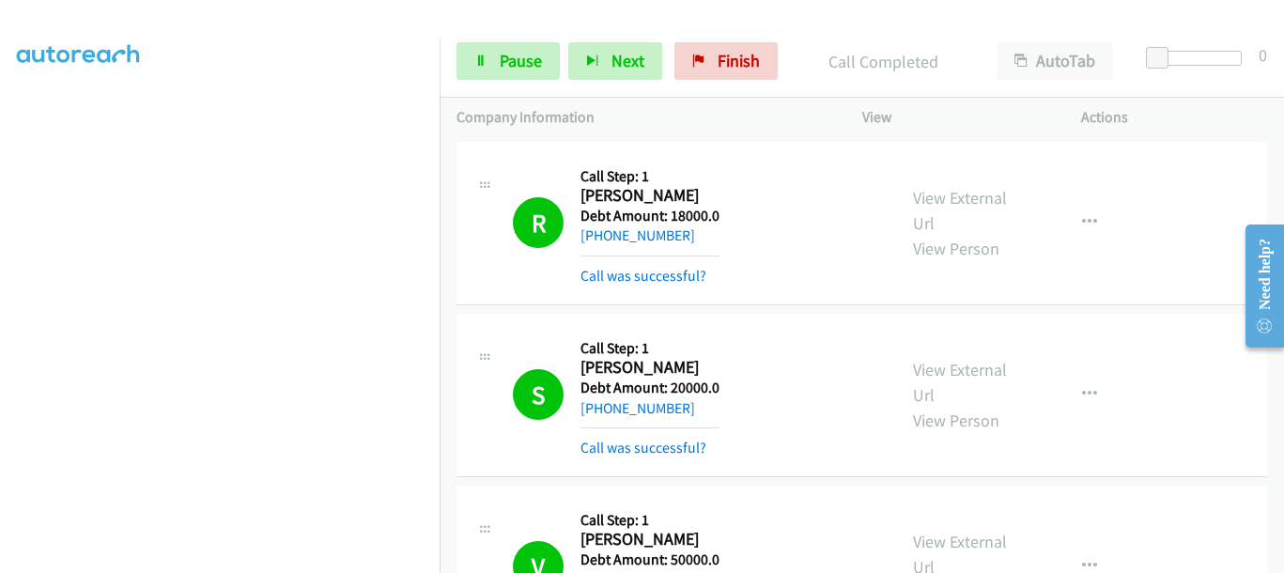
scroll to position [485, 3]
click at [518, 71] on link "Pause" at bounding box center [508, 61] width 103 height 38
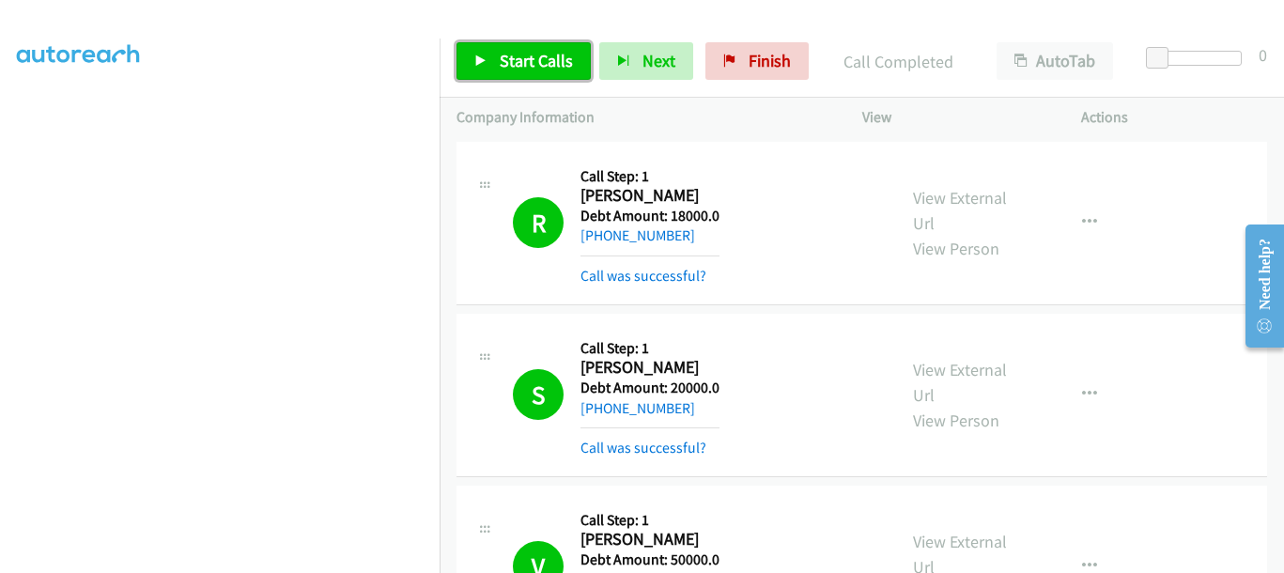
click at [488, 58] on link "Start Calls" at bounding box center [524, 61] width 134 height 38
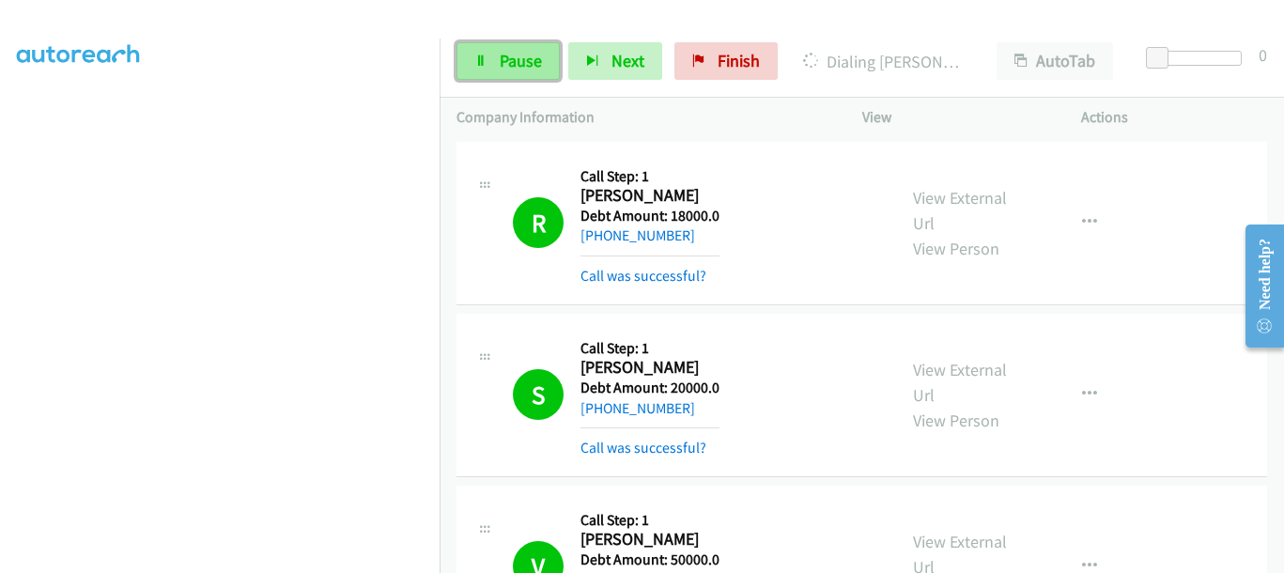
click at [522, 63] on span "Pause" at bounding box center [521, 61] width 42 height 22
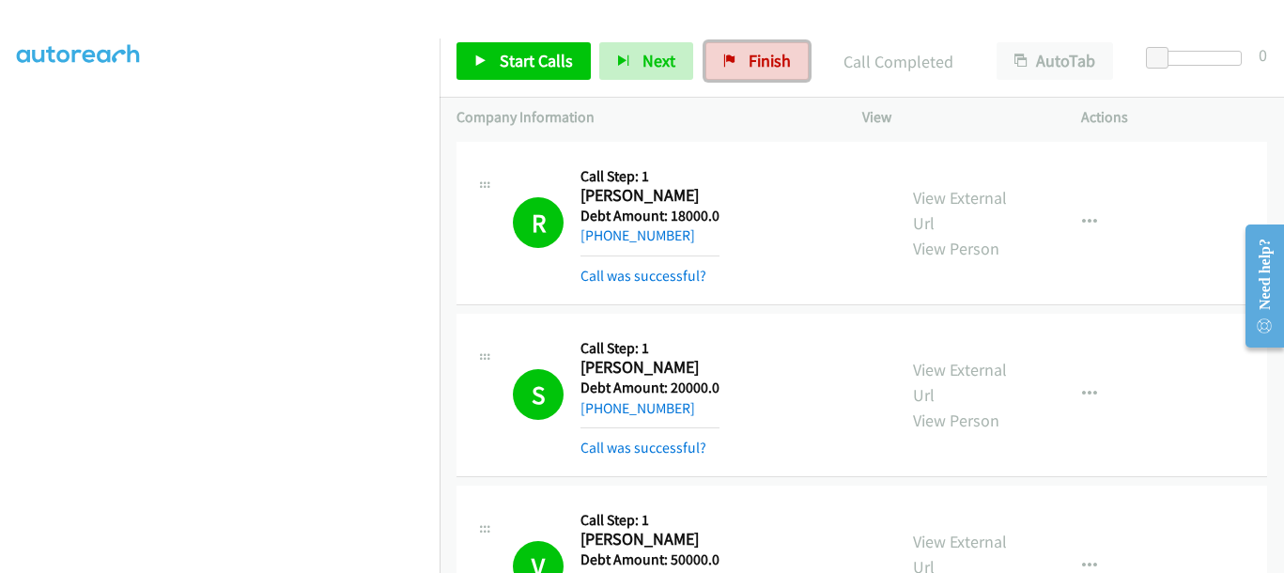
drag, startPoint x: 737, startPoint y: 61, endPoint x: 723, endPoint y: 108, distance: 49.0
click at [736, 61] on link "Finish" at bounding box center [757, 61] width 103 height 38
